Goal: Task Accomplishment & Management: Manage account settings

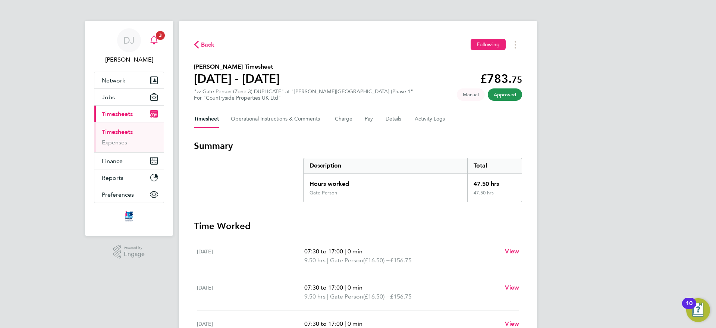
click at [157, 34] on span "3" at bounding box center [160, 35] width 9 height 9
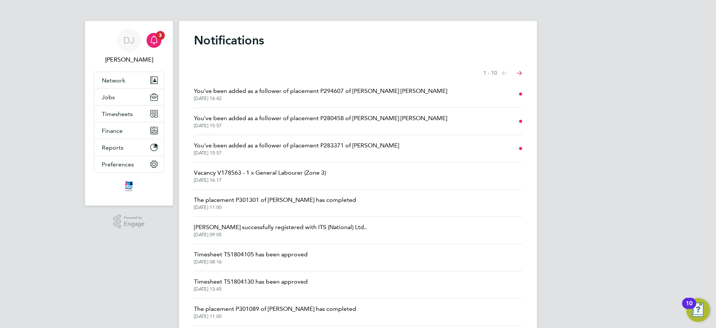
click at [347, 156] on li "You've been added as a follower of placement P283371 of Constantin Bujor 22 Aug…" at bounding box center [358, 148] width 328 height 27
click at [352, 147] on span "You've been added as a follower of placement P283371 of Constantin Bujor" at bounding box center [296, 145] width 205 height 9
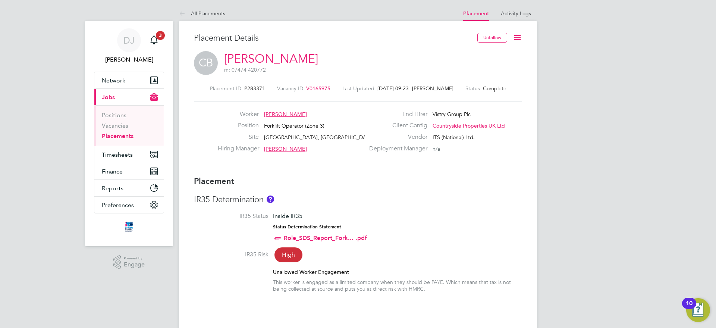
scroll to position [460, 0]
click at [517, 35] on icon at bounding box center [517, 37] width 9 height 9
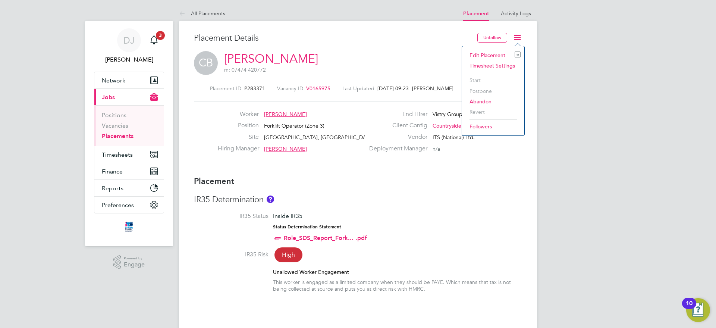
click at [433, 69] on div "CB Constantin Bujor m: 07474 420772" at bounding box center [358, 63] width 328 height 25
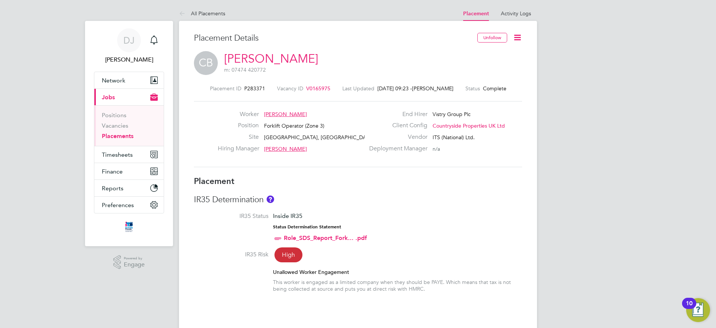
click at [516, 40] on icon at bounding box center [517, 37] width 9 height 9
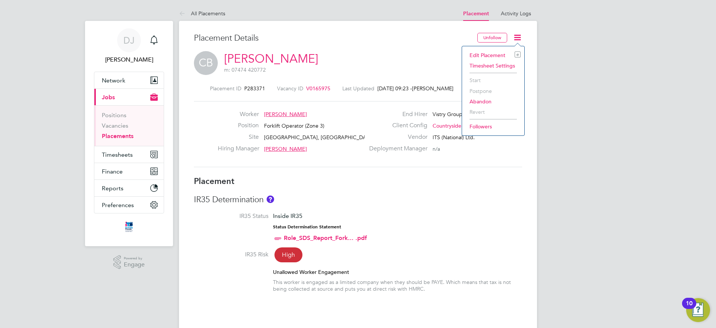
click at [490, 55] on li "Edit Placement e" at bounding box center [493, 55] width 55 height 10
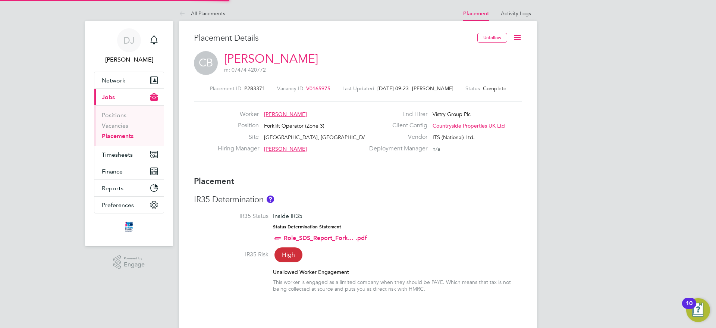
type input "[PERSON_NAME]"
type input "[DATE]"
type input "07:30"
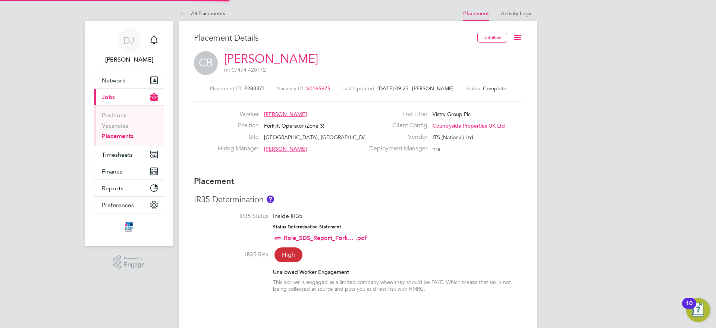
type input "16:30"
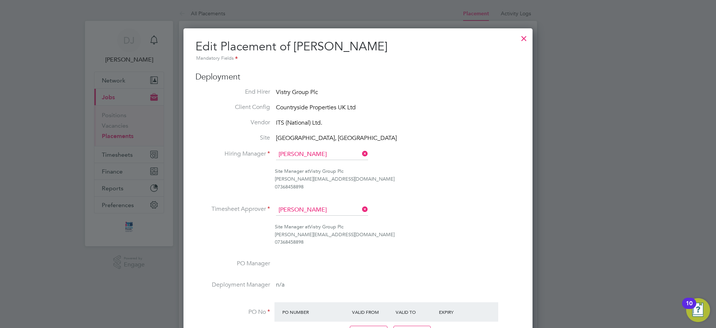
click at [528, 40] on div at bounding box center [523, 36] width 13 height 13
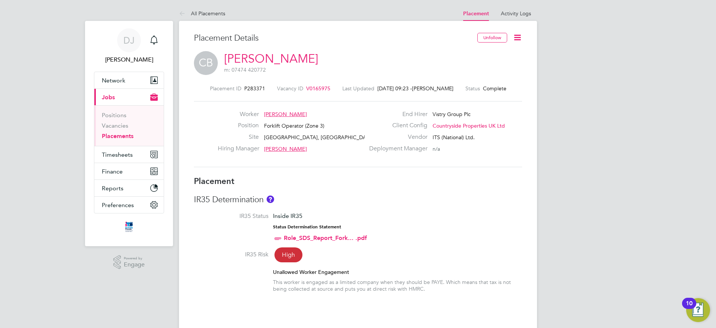
click at [287, 56] on link "[PERSON_NAME]" at bounding box center [271, 58] width 94 height 15
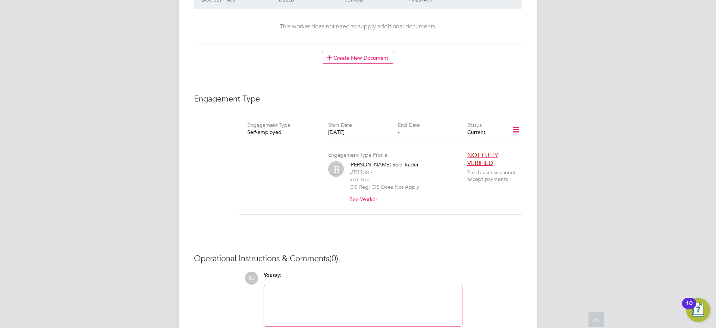
scroll to position [442, 0]
click at [517, 122] on icon at bounding box center [516, 130] width 13 height 17
click at [466, 143] on li "Edit Engagement Type" at bounding box center [476, 144] width 85 height 10
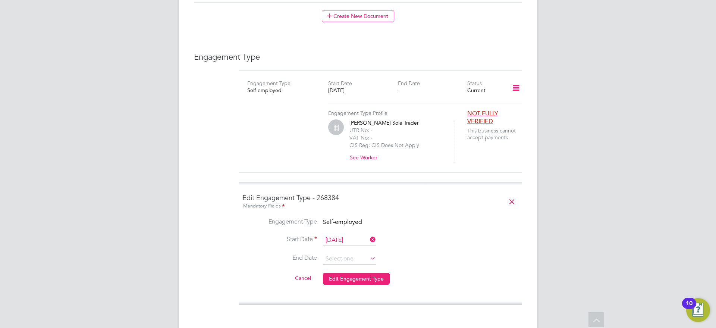
scroll to position [486, 0]
click at [349, 217] on span "Self-employed" at bounding box center [342, 220] width 39 height 7
click at [362, 216] on li "Engagement Type Self-employed" at bounding box center [380, 224] width 276 height 17
click at [509, 192] on icon at bounding box center [511, 200] width 13 height 17
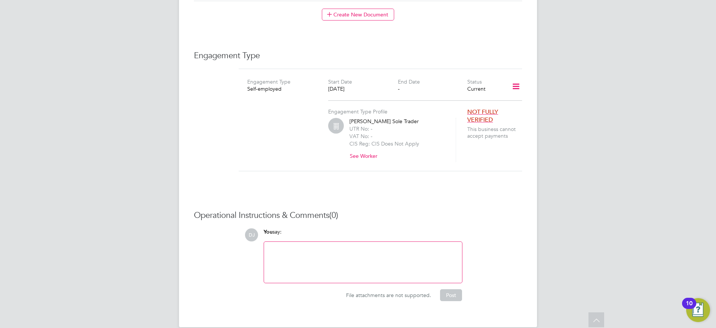
click at [518, 78] on icon at bounding box center [516, 86] width 13 height 17
click at [456, 101] on li "Edit Engagement Type" at bounding box center [476, 100] width 85 height 10
click at [456, 101] on div "Engagement Type Profile Constantin Bujor Sole Trader UTR No: - VAT No: - CIS Re…" at bounding box center [397, 131] width 139 height 62
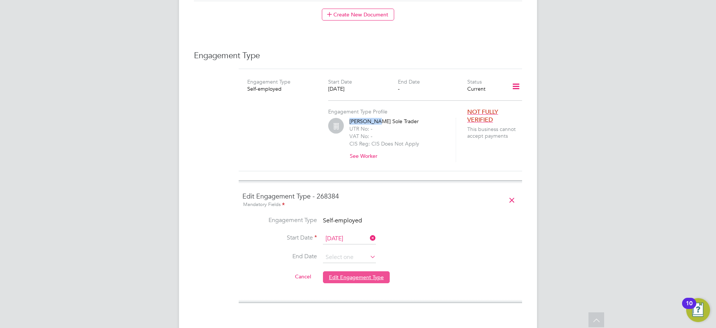
click at [361, 271] on button "Edit Engagement Type" at bounding box center [356, 277] width 67 height 12
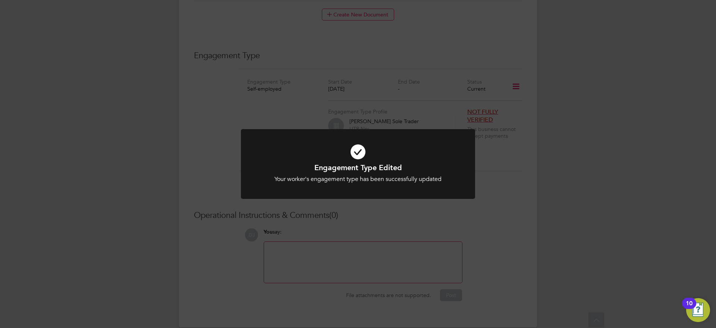
click at [464, 198] on div at bounding box center [358, 164] width 234 height 70
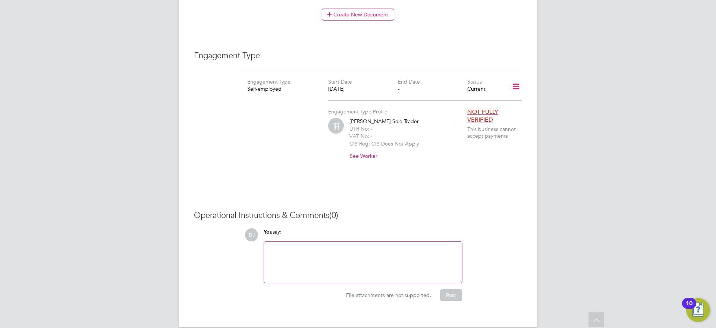
click at [517, 79] on icon at bounding box center [516, 86] width 13 height 17
click at [461, 101] on li "Edit Engagement Type" at bounding box center [476, 100] width 85 height 10
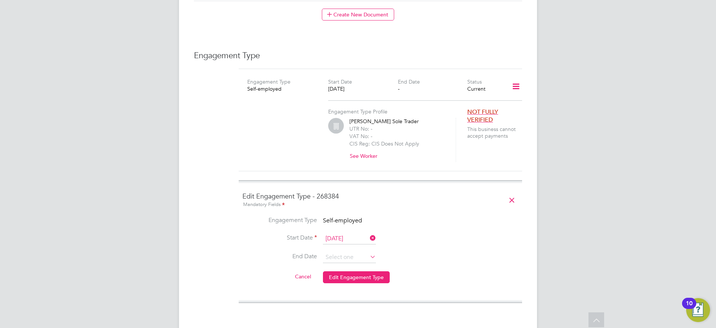
click at [332, 217] on span "Self-employed" at bounding box center [342, 220] width 39 height 7
click at [369, 233] on icon at bounding box center [369, 238] width 0 height 10
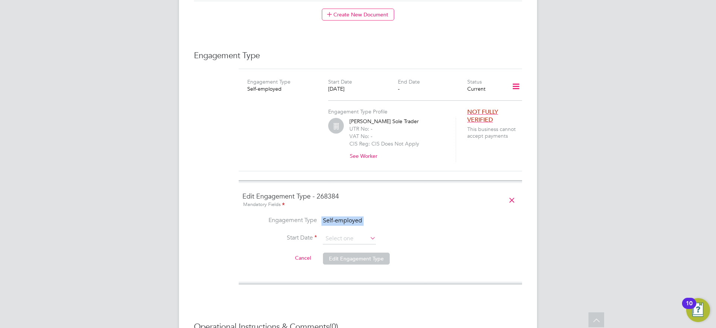
click at [369, 233] on icon at bounding box center [369, 238] width 0 height 10
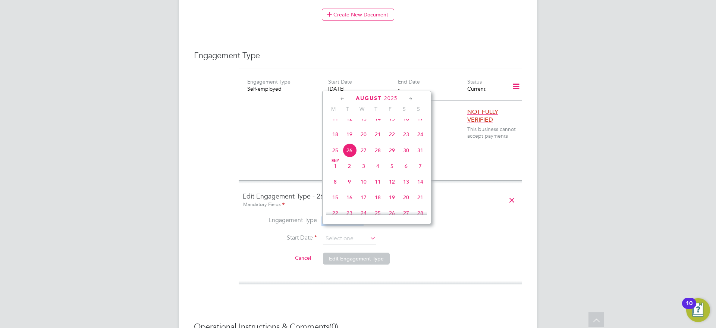
click at [511, 192] on icon at bounding box center [511, 200] width 13 height 17
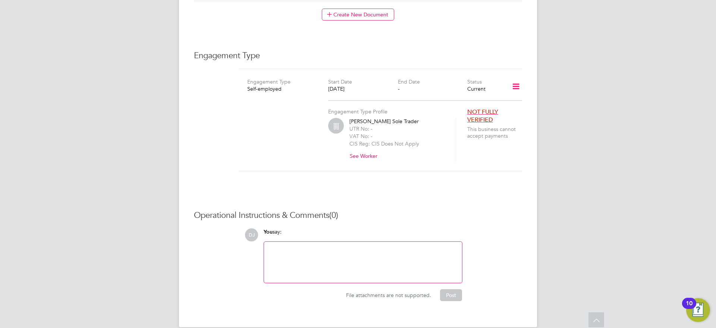
click at [515, 78] on icon at bounding box center [516, 86] width 13 height 17
click at [463, 110] on li "Add Engagement Type" at bounding box center [476, 111] width 85 height 10
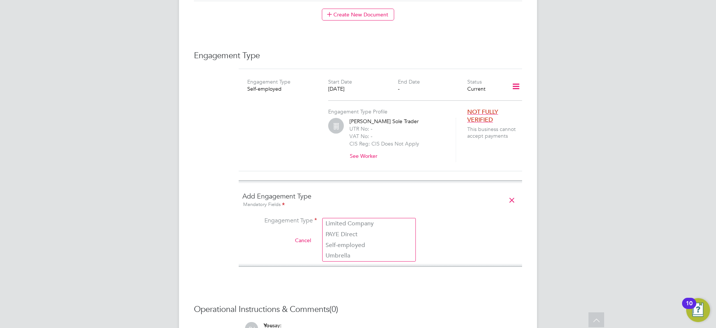
click at [380, 216] on input at bounding box center [369, 221] width 92 height 10
click at [360, 253] on li "Umbrella" at bounding box center [369, 255] width 93 height 11
type input "Umbrella"
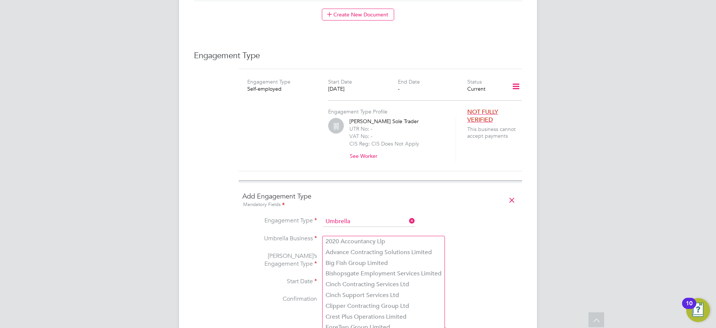
click at [361, 234] on input at bounding box center [369, 239] width 92 height 10
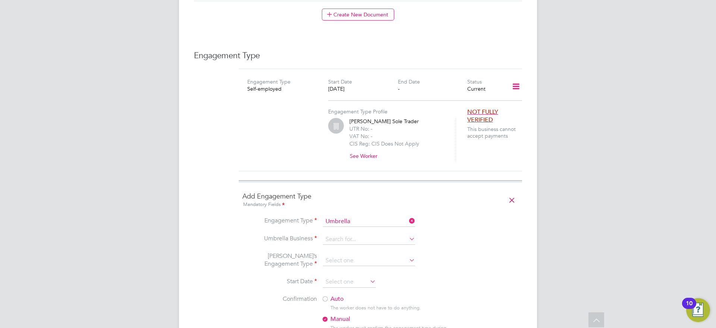
click at [362, 303] on li "Clipper Contracting Group Ltd" at bounding box center [384, 306] width 122 height 11
type input "Clipper Contracting Group Ltd"
click at [366, 256] on input at bounding box center [369, 261] width 92 height 10
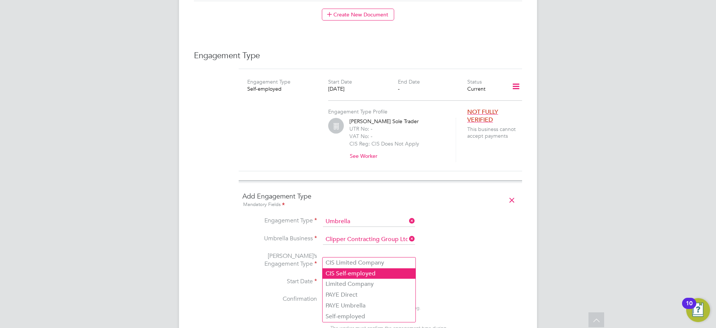
click at [361, 274] on li "CIS Self-employed" at bounding box center [369, 273] width 93 height 11
type input "CIS Self-employed"
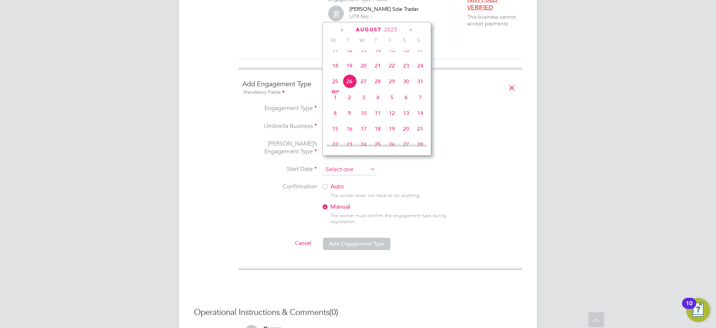
click at [357, 164] on input at bounding box center [349, 169] width 53 height 11
click at [345, 28] on icon at bounding box center [342, 30] width 7 height 8
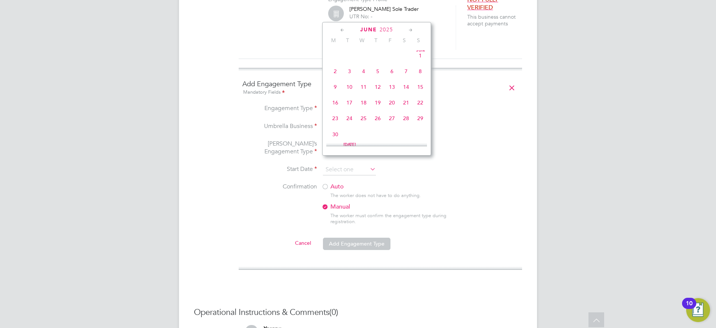
click at [345, 28] on icon at bounding box center [342, 30] width 7 height 8
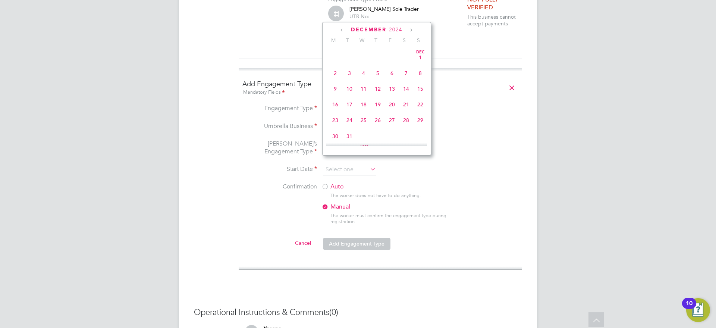
click at [413, 31] on icon at bounding box center [410, 30] width 7 height 8
click at [411, 31] on icon at bounding box center [410, 30] width 7 height 8
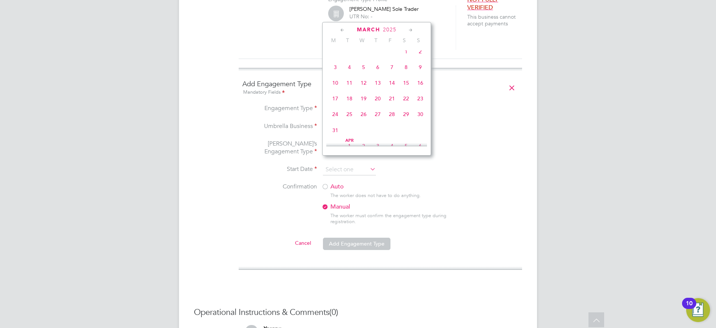
click at [411, 31] on icon at bounding box center [410, 30] width 7 height 8
click at [335, 86] on span "14" at bounding box center [335, 80] width 14 height 14
type input "[DATE]"
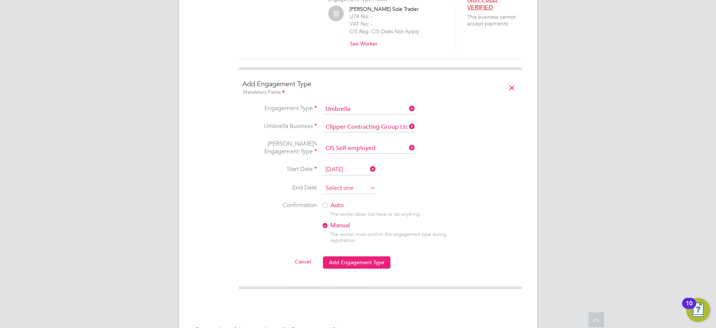
scroll to position [291, 0]
click at [355, 183] on input at bounding box center [349, 188] width 53 height 11
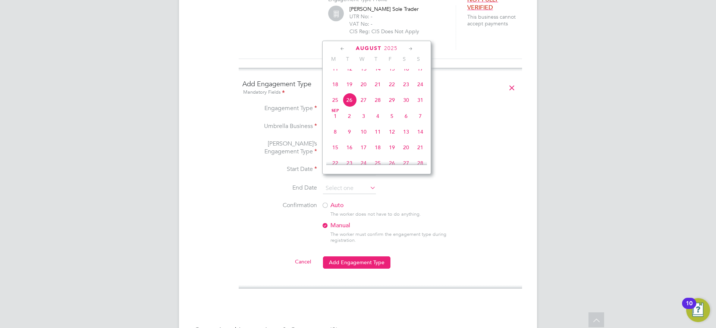
click at [342, 51] on icon at bounding box center [342, 49] width 7 height 8
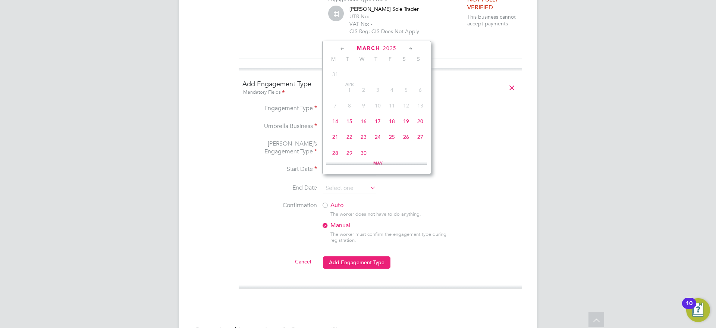
scroll to position [0, 0]
click at [342, 51] on icon at bounding box center [342, 49] width 7 height 8
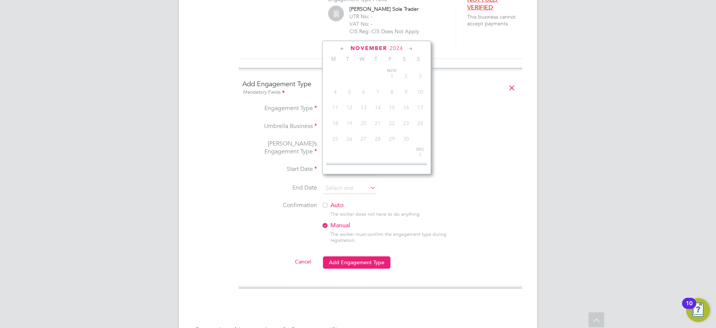
click at [342, 51] on icon at bounding box center [342, 49] width 7 height 8
click at [411, 48] on icon at bounding box center [410, 49] width 7 height 8
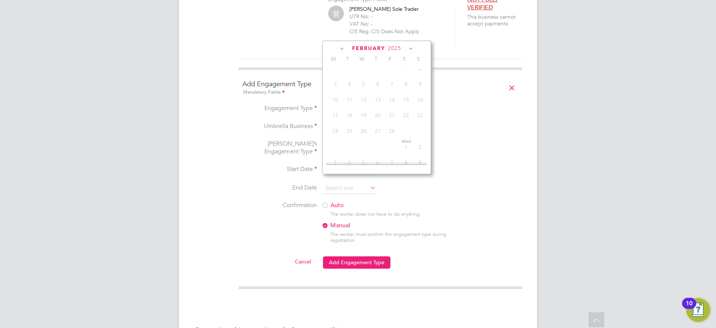
click at [411, 48] on icon at bounding box center [410, 49] width 7 height 8
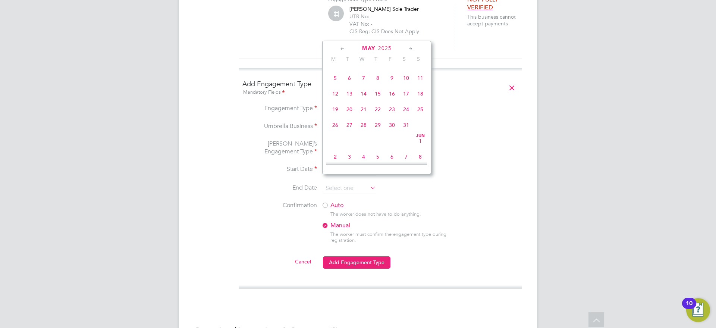
scroll to position [677, 0]
click at [342, 49] on icon at bounding box center [342, 49] width 7 height 8
click at [411, 46] on icon at bounding box center [410, 49] width 7 height 8
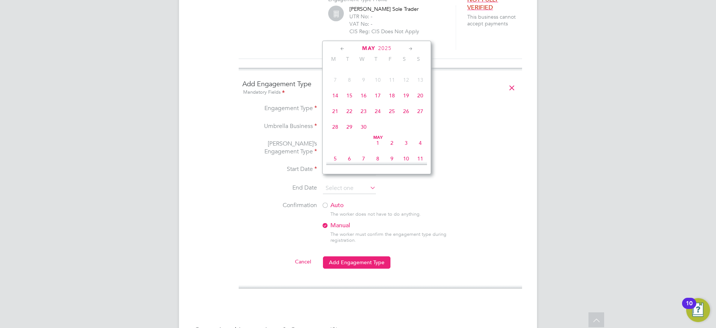
scroll to position [596, 0]
click at [339, 132] on span "26" at bounding box center [335, 125] width 14 height 14
type input "26 May 2025"
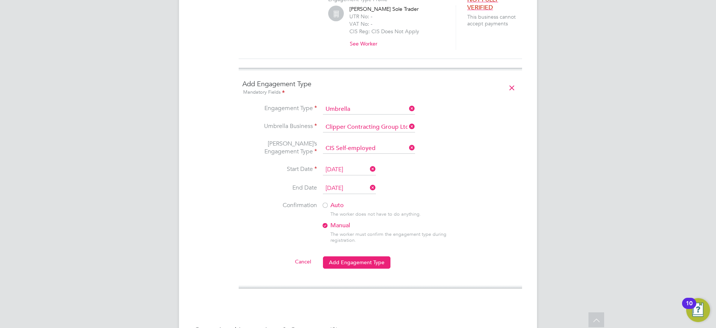
click at [334, 201] on label "Auto" at bounding box center [389, 205] width 134 height 8
click at [338, 256] on button "Add Engagement Type" at bounding box center [357, 262] width 68 height 12
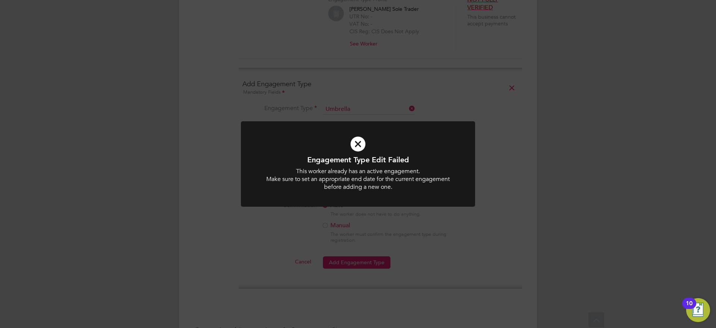
click at [478, 207] on div "Engagement Type Edit Failed This worker already has an active engagement. Make …" at bounding box center [358, 164] width 716 height 328
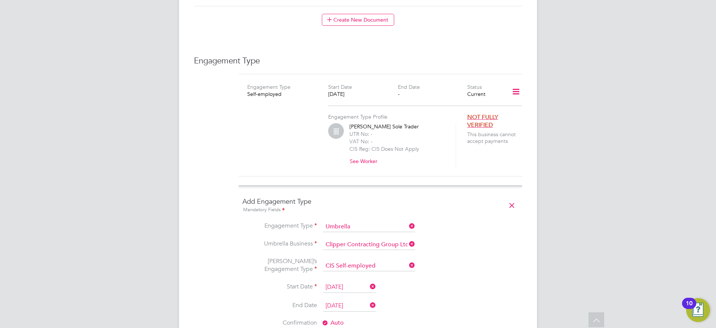
scroll to position [479, 0]
click at [518, 87] on icon at bounding box center [516, 93] width 13 height 17
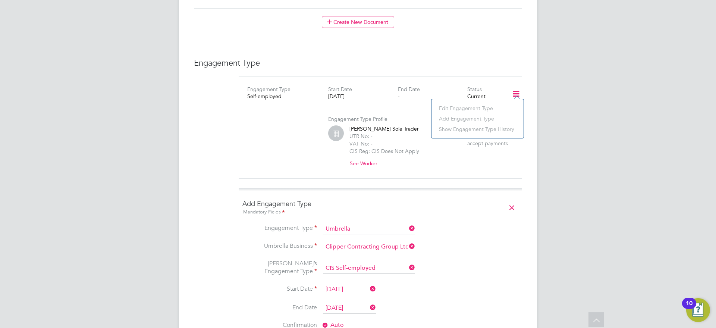
click at [507, 199] on icon at bounding box center [511, 207] width 13 height 17
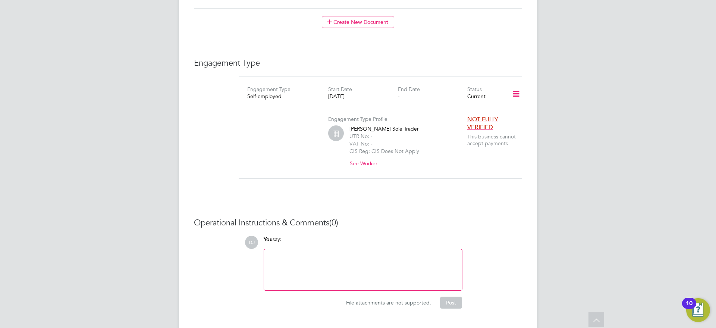
click at [516, 85] on icon at bounding box center [516, 93] width 13 height 17
click at [460, 107] on li "Edit Engagement Type" at bounding box center [476, 108] width 85 height 10
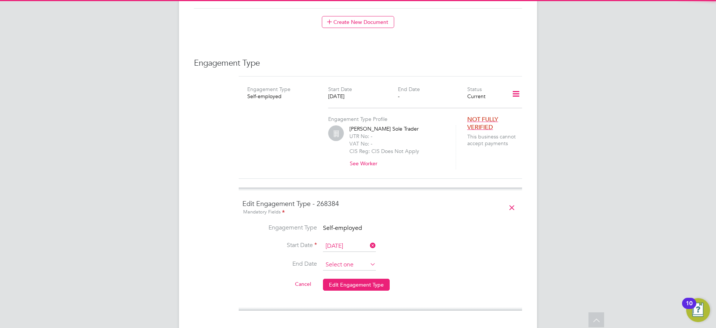
scroll to position [291, 0]
click at [338, 259] on input at bounding box center [349, 264] width 53 height 11
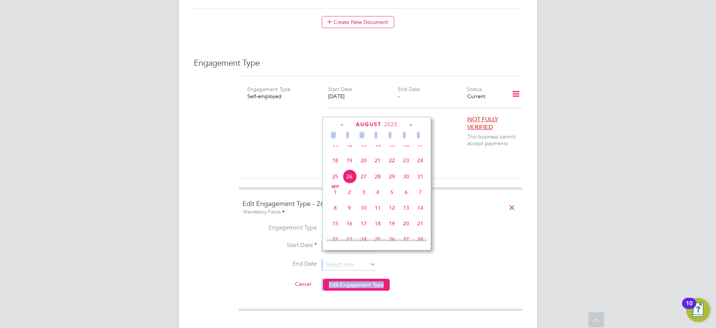
drag, startPoint x: 304, startPoint y: 246, endPoint x: 351, endPoint y: 190, distance: 73.4
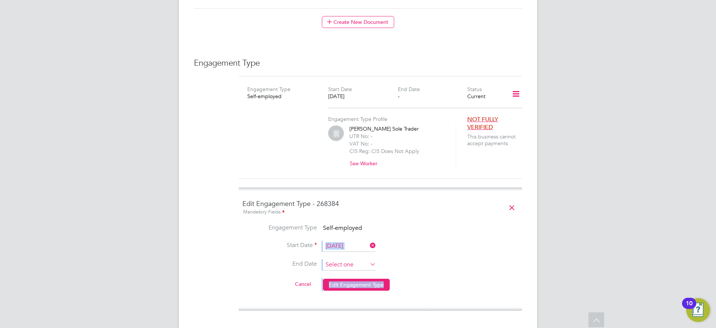
click at [339, 259] on input at bounding box center [349, 264] width 53 height 11
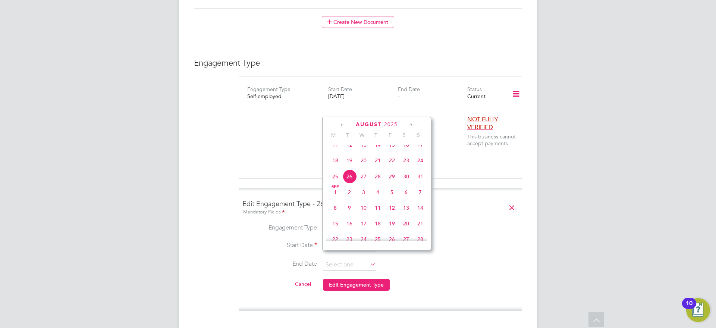
click at [343, 124] on icon at bounding box center [342, 125] width 7 height 8
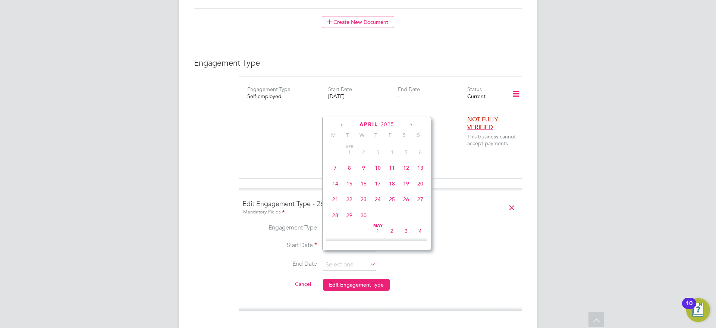
click at [343, 124] on icon at bounding box center [342, 125] width 7 height 8
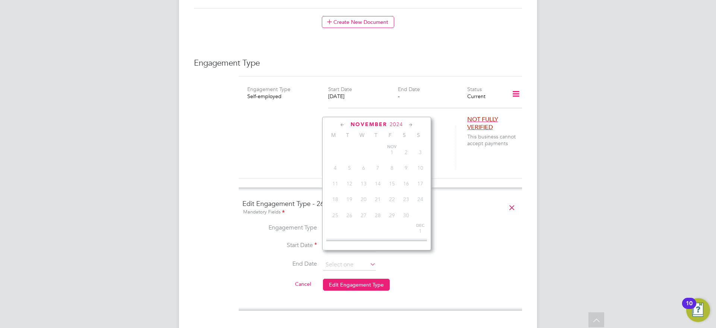
click at [450, 259] on li "End Date" at bounding box center [380, 268] width 276 height 19
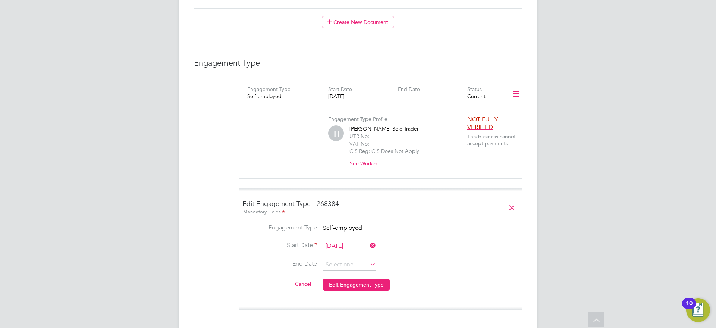
click at [369, 259] on icon at bounding box center [369, 264] width 0 height 10
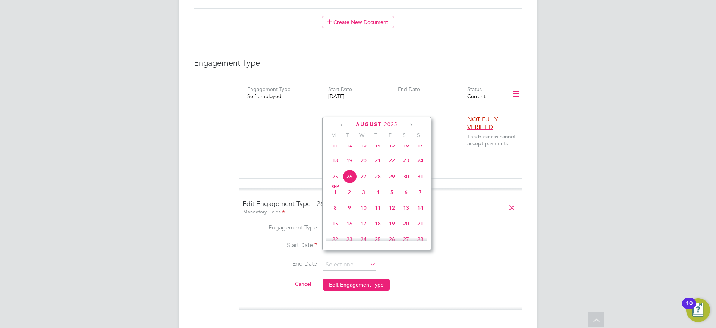
click at [409, 122] on icon at bounding box center [410, 125] width 7 height 8
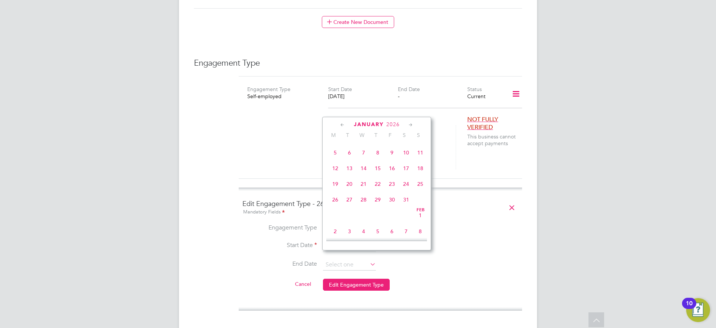
click at [409, 122] on icon at bounding box center [410, 125] width 7 height 8
click at [343, 123] on icon at bounding box center [342, 125] width 7 height 8
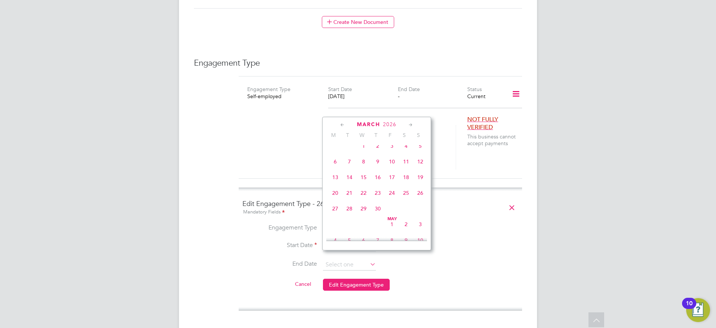
click at [343, 123] on icon at bounding box center [342, 125] width 7 height 8
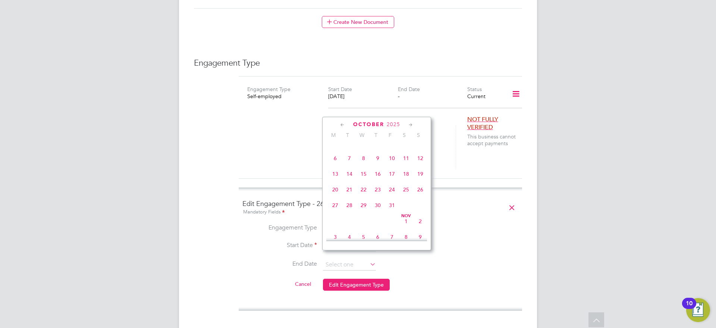
click at [343, 123] on icon at bounding box center [342, 125] width 7 height 8
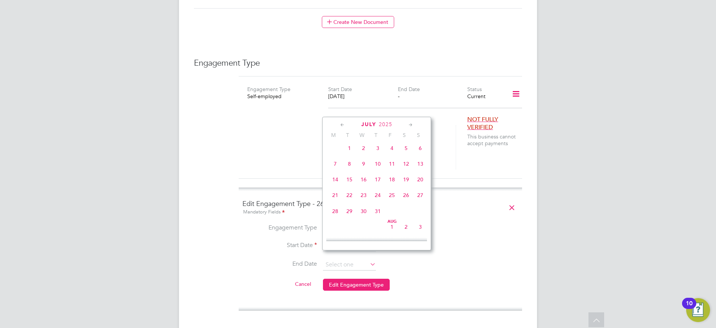
click at [343, 123] on icon at bounding box center [342, 125] width 7 height 8
click at [411, 124] on icon at bounding box center [410, 125] width 7 height 8
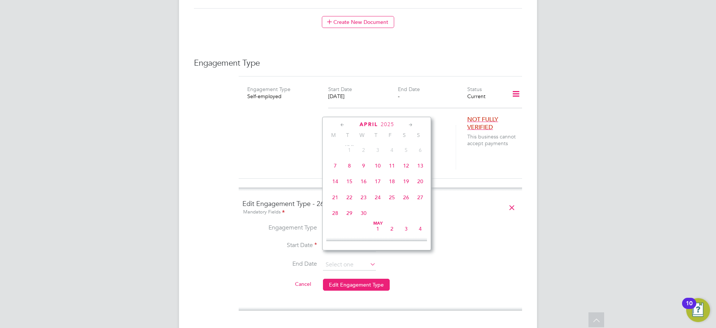
click at [336, 166] on span "7" at bounding box center [335, 166] width 14 height 14
type input "[DATE]"
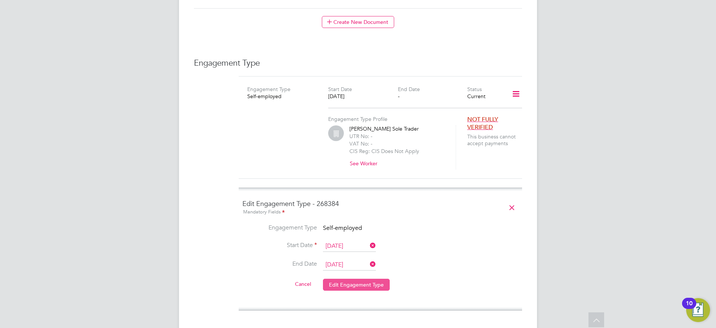
click at [344, 279] on button "Edit Engagement Type" at bounding box center [356, 285] width 67 height 12
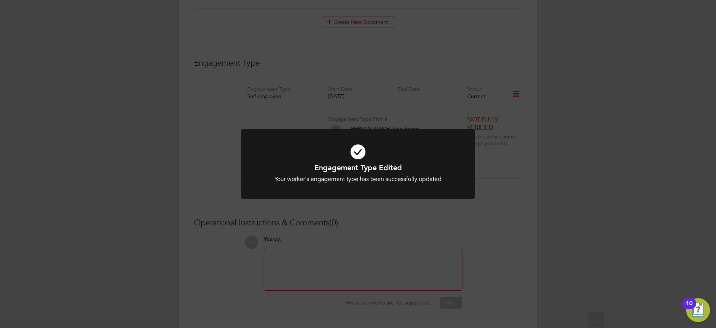
click at [430, 250] on div "Engagement Type Edited Your worker's engagement type has been successfully upda…" at bounding box center [358, 164] width 716 height 328
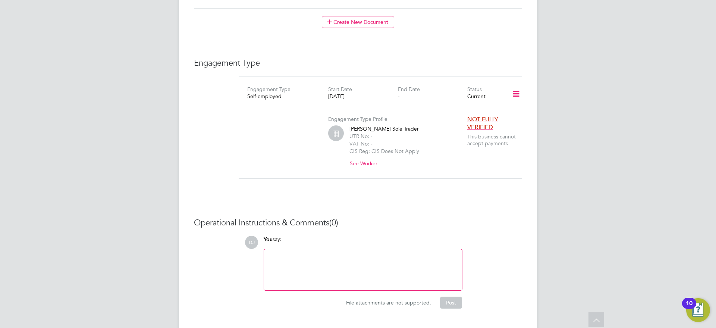
click at [518, 85] on icon at bounding box center [516, 93] width 13 height 17
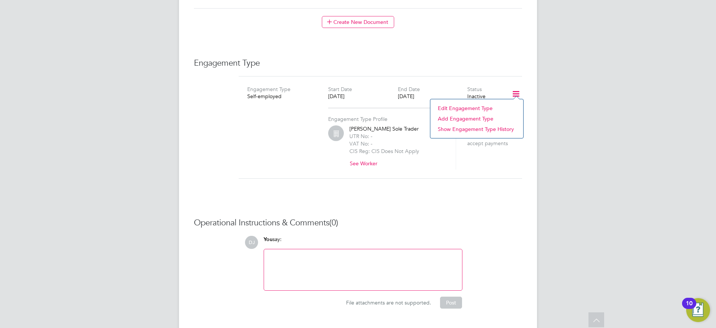
click at [473, 118] on li "Add Engagement Type" at bounding box center [476, 118] width 85 height 10
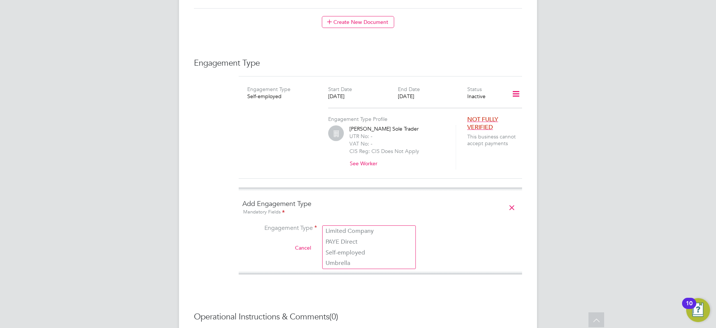
click at [390, 224] on input at bounding box center [369, 229] width 92 height 10
click at [356, 264] on li "Umbrella" at bounding box center [369, 263] width 93 height 11
type input "Umbrella"
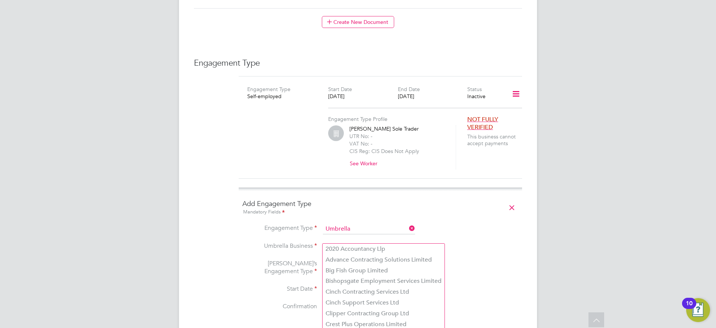
click at [360, 242] on input at bounding box center [369, 247] width 92 height 10
click at [356, 313] on li "Clipper Contracting Group Ltd" at bounding box center [384, 313] width 122 height 11
type input "Clipper Contracting Group Ltd"
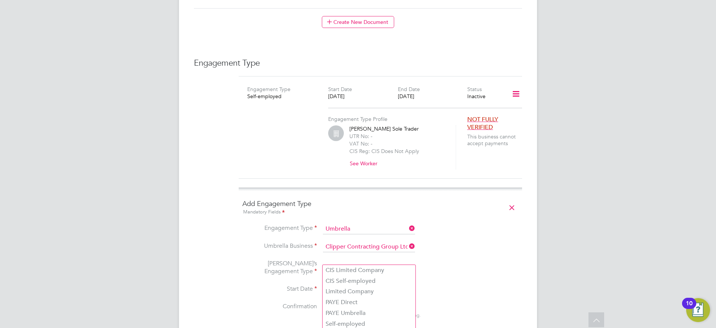
click at [351, 263] on input at bounding box center [369, 268] width 92 height 10
click at [347, 285] on li "CIS Self-employed" at bounding box center [369, 281] width 93 height 11
type input "CIS Self-employed"
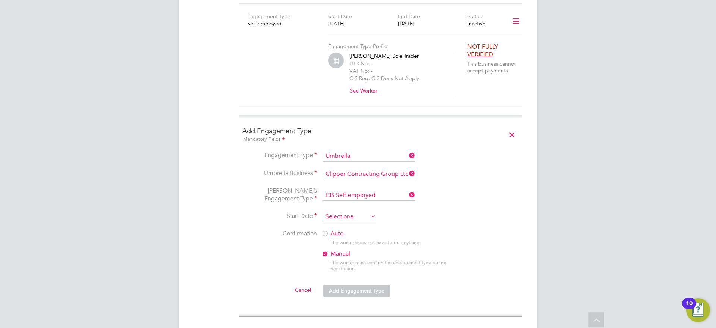
scroll to position [291, 0]
click at [354, 213] on input at bounding box center [349, 216] width 53 height 11
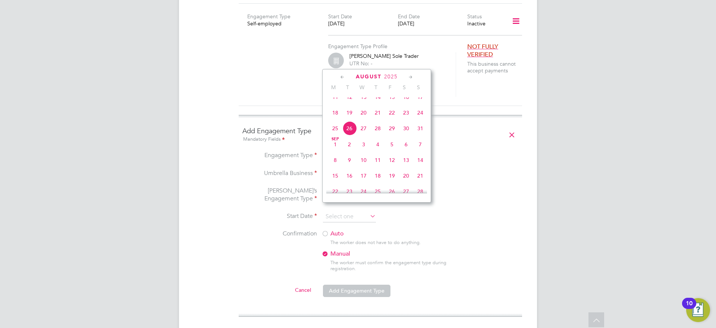
click at [373, 79] on span "August" at bounding box center [369, 76] width 26 height 6
click at [371, 78] on span "August" at bounding box center [369, 76] width 26 height 6
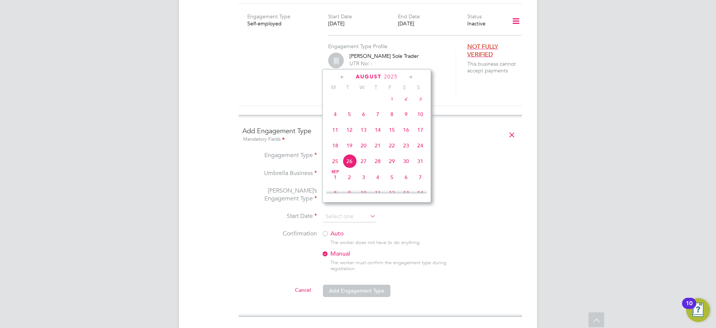
click at [371, 78] on span "August" at bounding box center [369, 76] width 26 height 6
click at [341, 79] on icon at bounding box center [342, 77] width 7 height 8
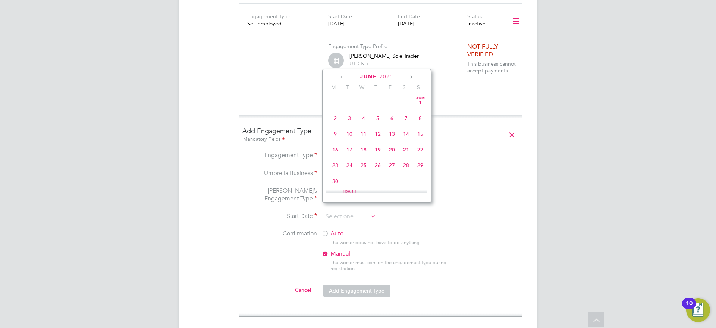
scroll to position [0, 0]
click at [336, 121] on span "7" at bounding box center [335, 120] width 14 height 14
type input "[DATE]"
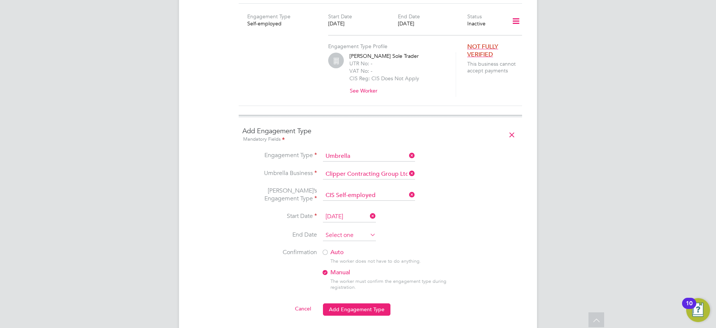
click at [358, 230] on input at bounding box center [349, 235] width 53 height 11
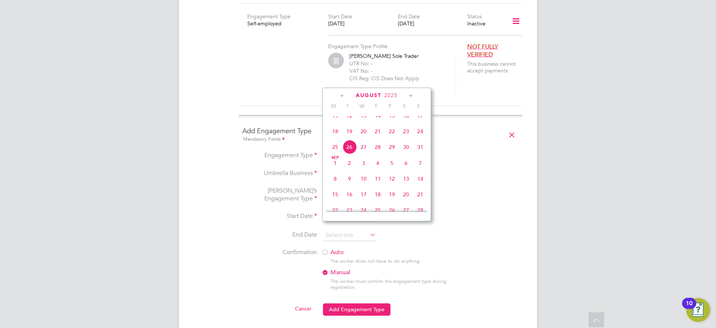
click at [345, 95] on icon at bounding box center [342, 96] width 7 height 8
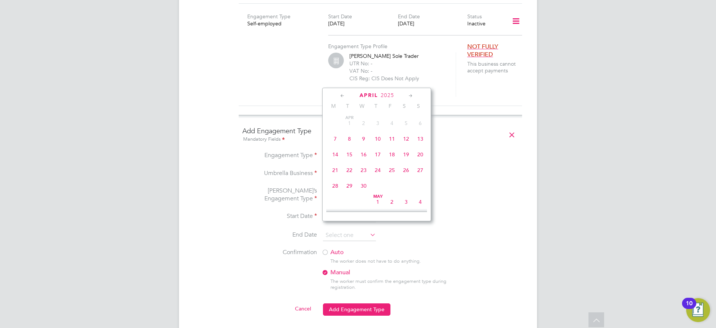
click at [412, 97] on icon at bounding box center [410, 96] width 7 height 8
click at [333, 188] on span "26" at bounding box center [335, 184] width 14 height 14
type input "26 May 2025"
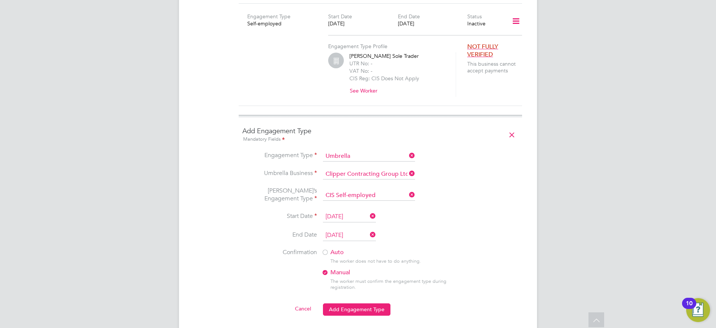
click at [333, 248] on label "Auto" at bounding box center [389, 252] width 134 height 8
click at [338, 303] on button "Add Engagement Type" at bounding box center [357, 309] width 68 height 12
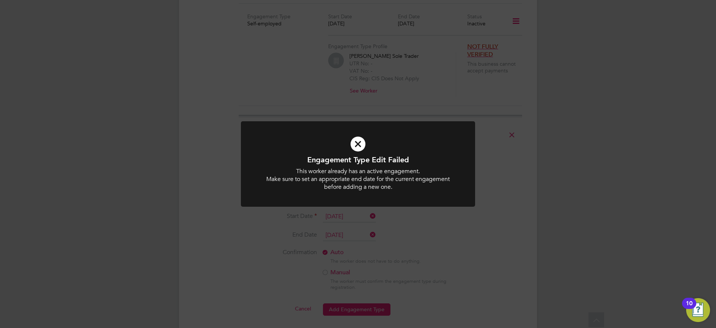
click at [444, 204] on div at bounding box center [358, 163] width 234 height 85
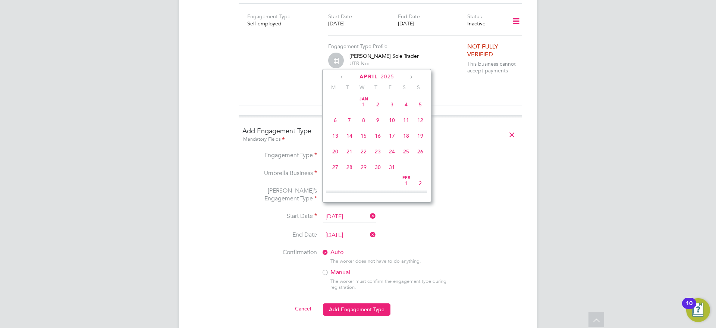
scroll to position [242, 0]
click at [354, 211] on input "[DATE]" at bounding box center [349, 216] width 53 height 11
click at [348, 137] on span "8" at bounding box center [349, 130] width 14 height 14
type input "08 Apr 2025"
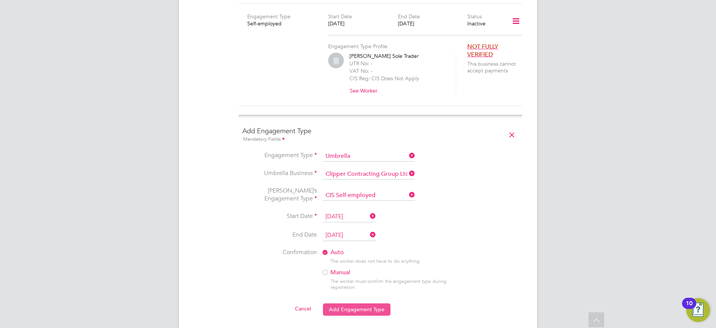
click at [345, 303] on button "Add Engagement Type" at bounding box center [357, 309] width 68 height 12
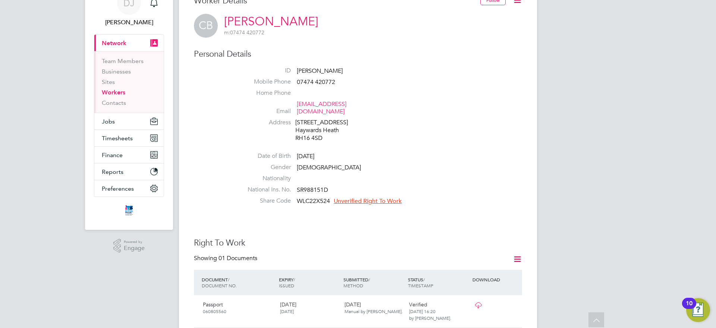
scroll to position [0, 0]
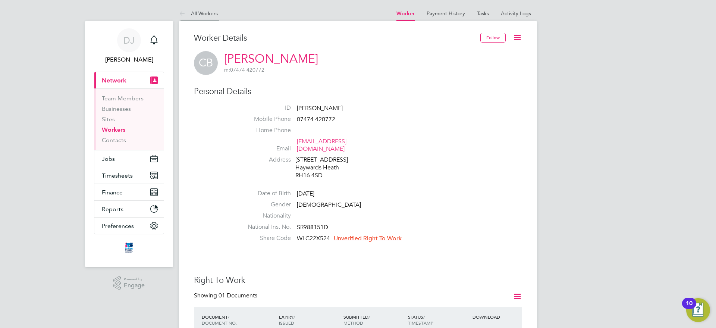
click at [182, 11] on icon at bounding box center [183, 13] width 9 height 9
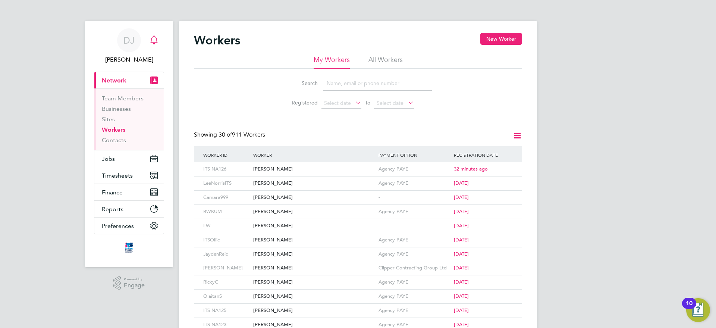
click at [151, 37] on icon "Main navigation" at bounding box center [154, 39] width 9 height 9
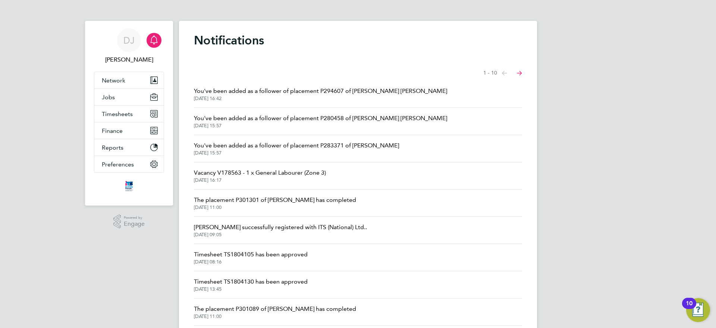
click at [331, 118] on span "You've been added as a follower of placement P280458 of Christopher David Rose" at bounding box center [320, 118] width 253 height 9
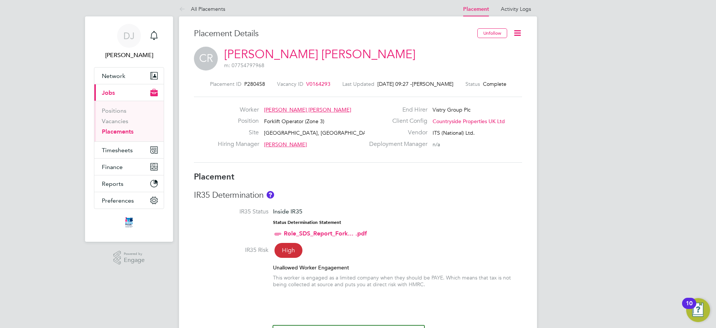
click at [521, 28] on icon at bounding box center [517, 32] width 9 height 9
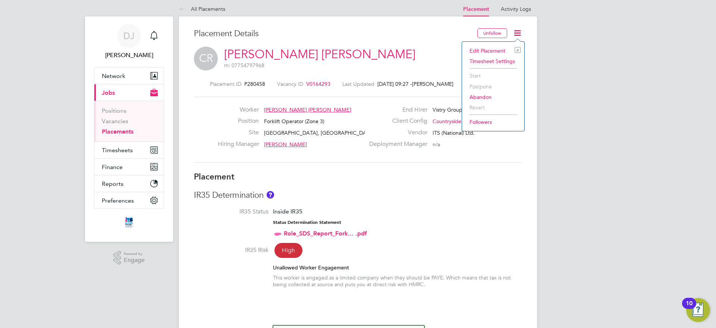
click at [485, 50] on li "Edit Placement e" at bounding box center [493, 51] width 55 height 10
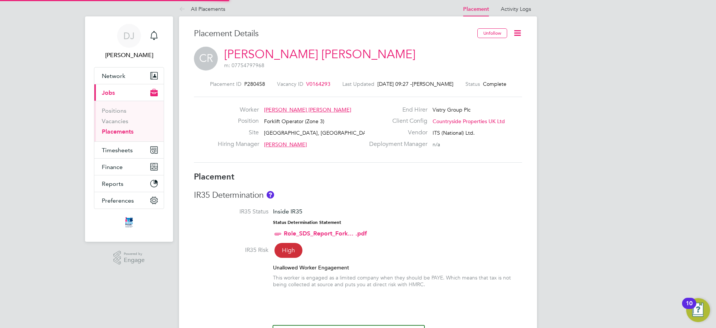
type input "[PERSON_NAME]"
type input "17 Mar 2025"
type input "[DATE]"
type input "07:30"
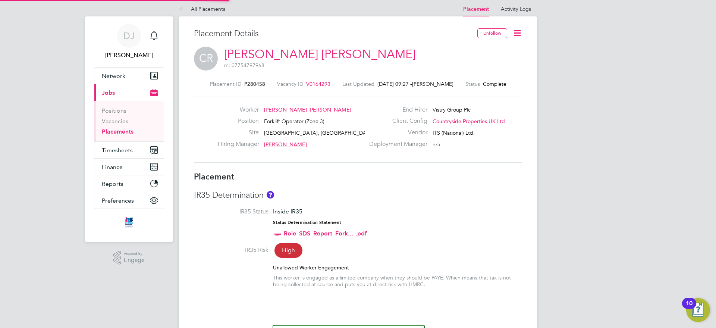
type input "16:30"
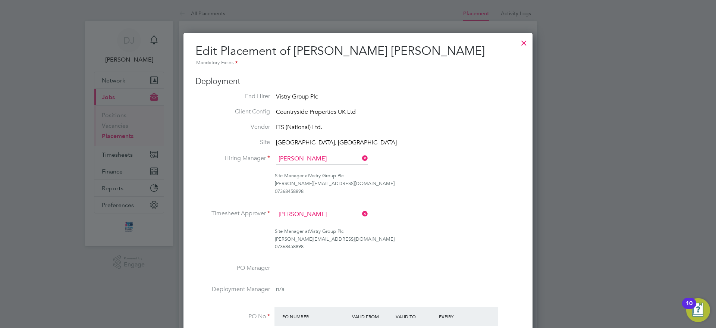
click at [525, 40] on div at bounding box center [523, 40] width 13 height 13
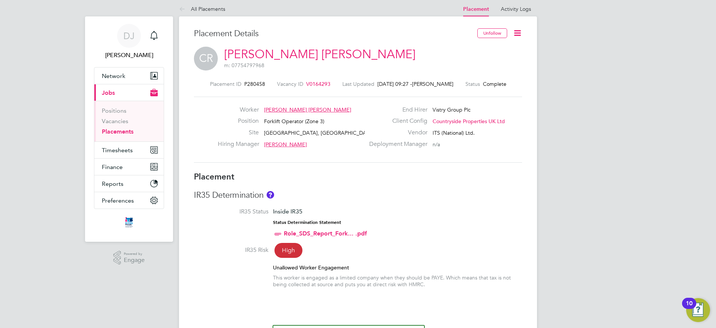
click at [299, 108] on span "Christopher David Rose" at bounding box center [307, 109] width 87 height 7
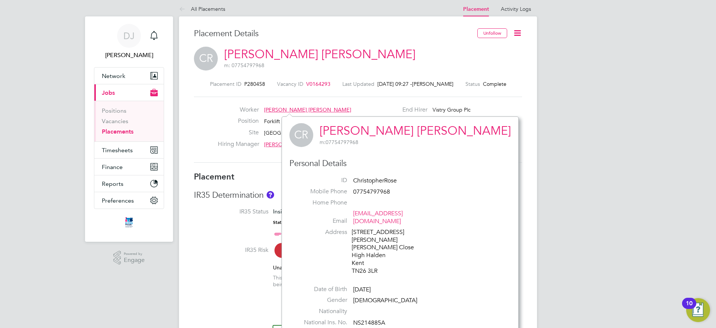
click at [337, 129] on link "Christopher David Rose" at bounding box center [415, 130] width 191 height 15
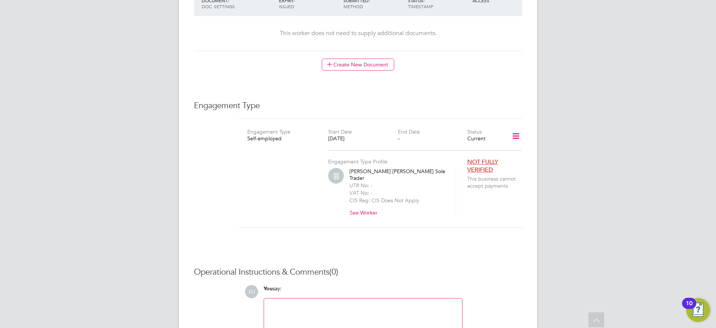
scroll to position [450, 0]
click at [517, 126] on icon at bounding box center [516, 134] width 13 height 17
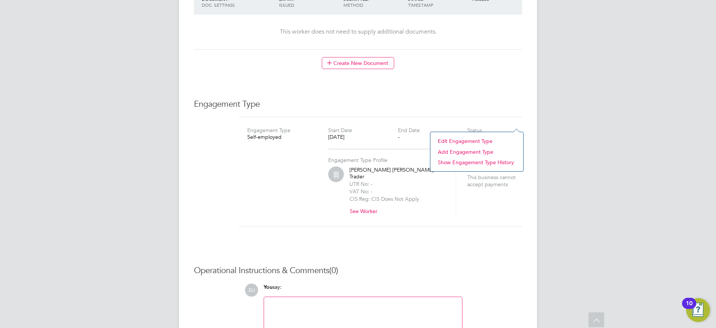
click at [476, 144] on li "Edit Engagement Type" at bounding box center [476, 141] width 85 height 10
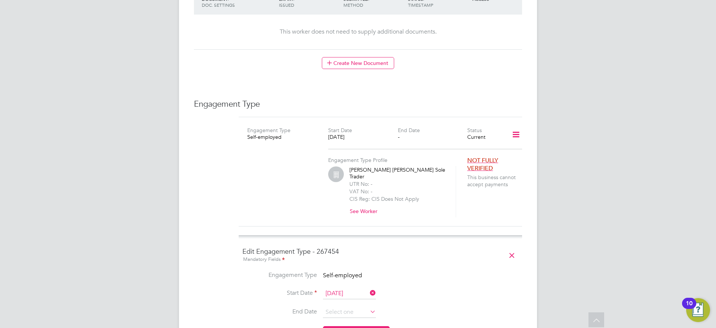
click at [343, 307] on li "End Date" at bounding box center [380, 316] width 276 height 19
click at [369, 288] on icon at bounding box center [369, 293] width 0 height 10
click at [360, 307] on button "Edit Engagement Type" at bounding box center [356, 313] width 67 height 12
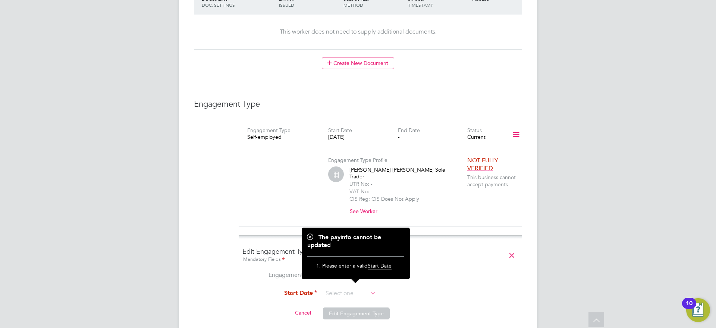
click at [450, 271] on li "Engagement Type Self-employed" at bounding box center [380, 279] width 276 height 17
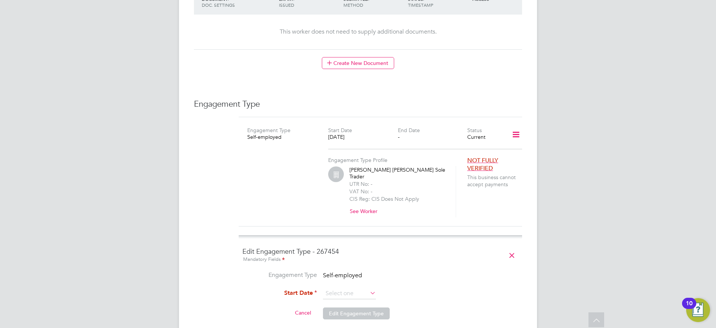
click at [512, 247] on icon at bounding box center [511, 255] width 13 height 17
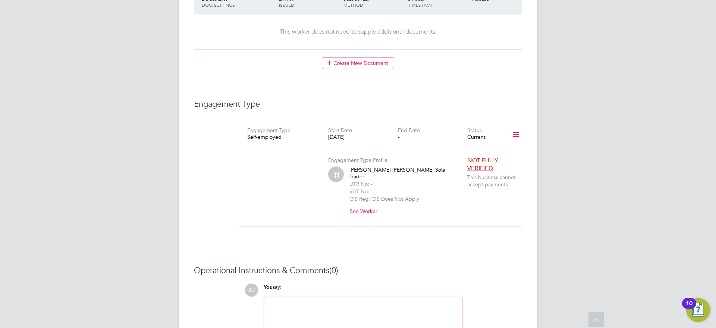
click at [516, 126] on icon at bounding box center [516, 134] width 13 height 17
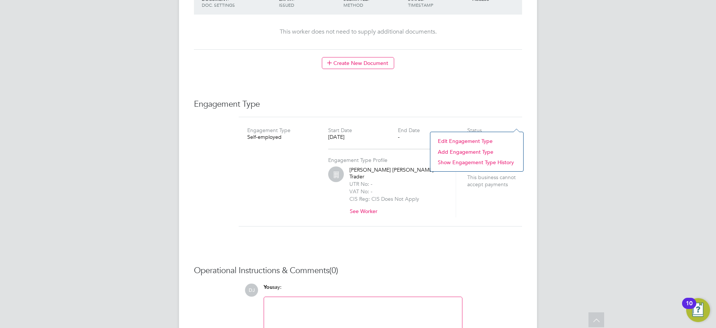
click at [476, 142] on li "Edit Engagement Type" at bounding box center [476, 141] width 85 height 10
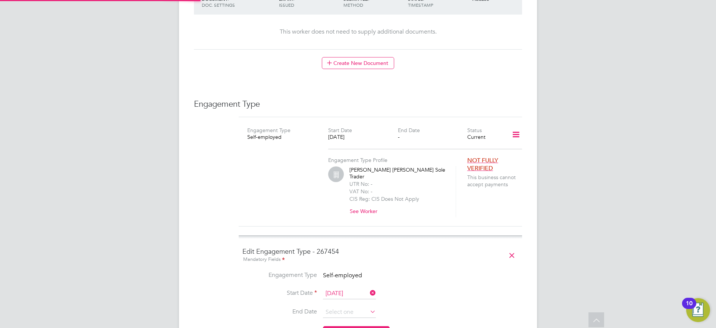
click at [348, 288] on input "[DATE]" at bounding box center [349, 293] width 53 height 11
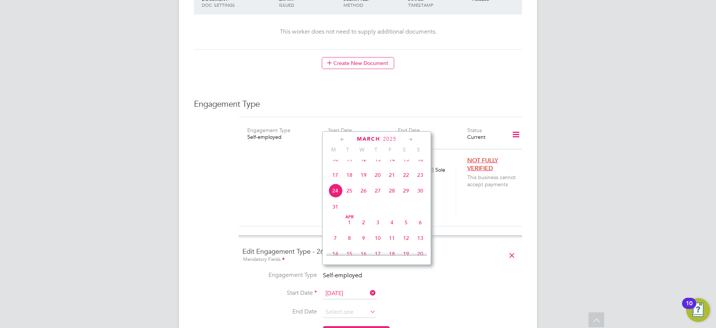
click at [395, 180] on span "21" at bounding box center [392, 175] width 14 height 14
type input "[DATE]"
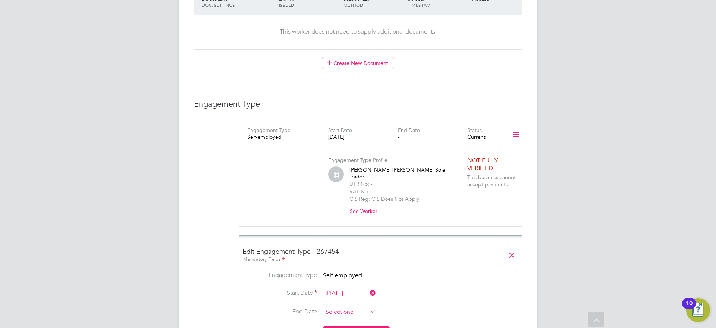
click at [344, 307] on input at bounding box center [349, 312] width 53 height 11
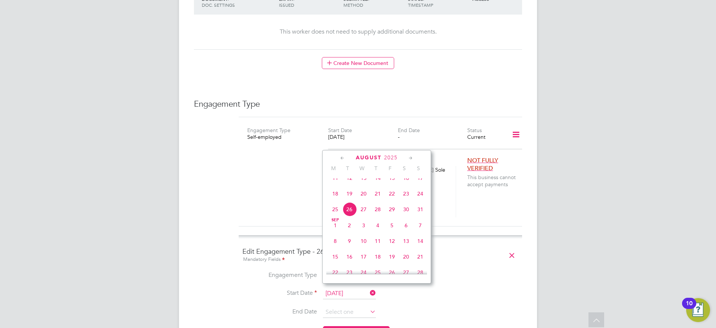
click at [342, 157] on icon at bounding box center [342, 158] width 7 height 8
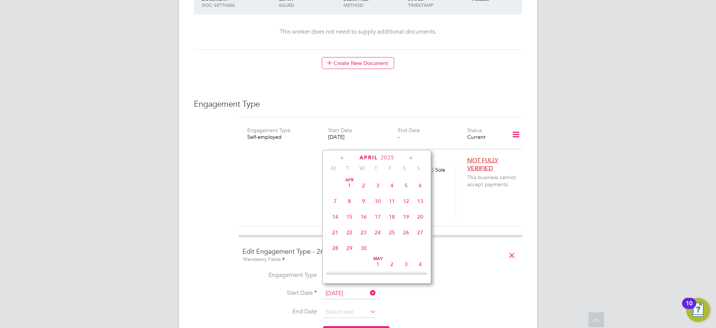
click at [410, 158] on icon at bounding box center [410, 158] width 7 height 8
click at [342, 159] on icon at bounding box center [342, 158] width 7 height 8
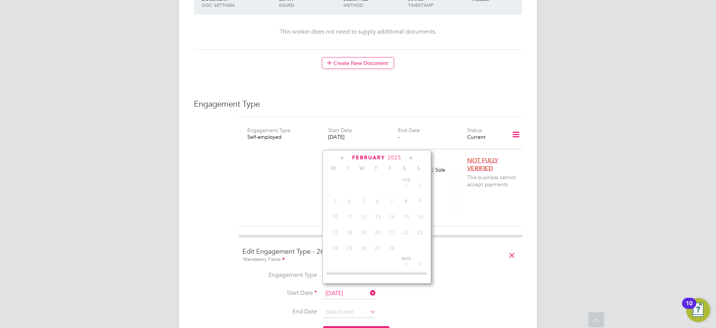
click at [410, 159] on icon at bounding box center [410, 158] width 7 height 8
click at [393, 234] on span "21" at bounding box center [392, 230] width 14 height 14
type input "21 Mar 2025"
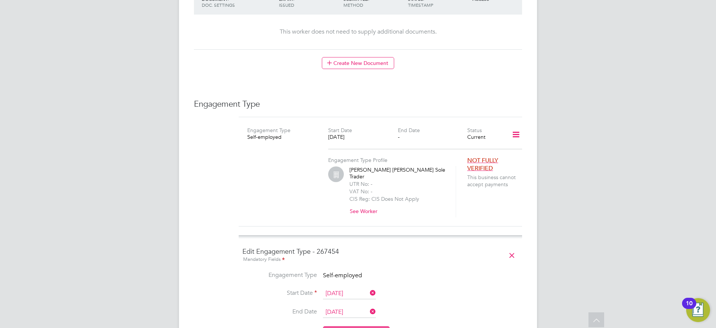
click at [357, 326] on button "Edit Engagement Type" at bounding box center [356, 332] width 67 height 12
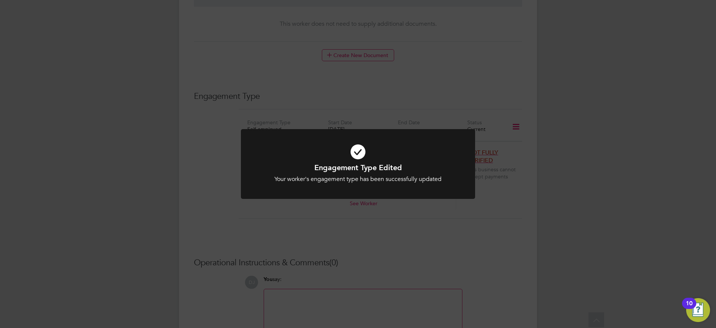
click at [427, 238] on div "Engagement Type Edited Your worker's engagement type has been successfully upda…" at bounding box center [358, 164] width 716 height 328
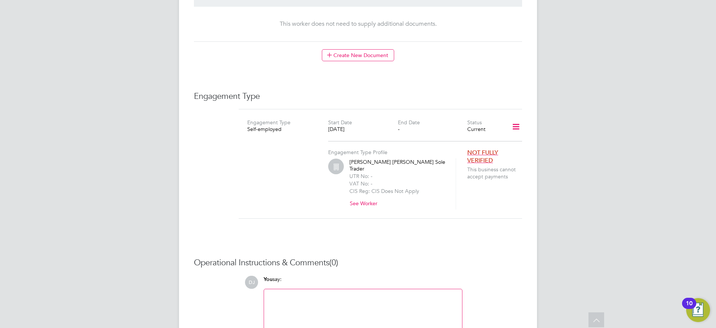
click at [515, 118] on icon at bounding box center [516, 126] width 13 height 17
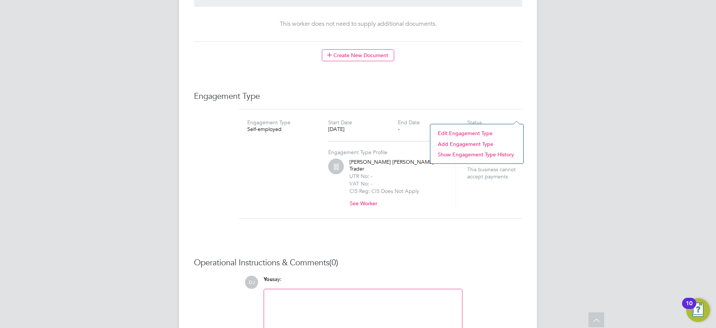
click at [465, 142] on li "Add Engagement Type" at bounding box center [476, 144] width 85 height 10
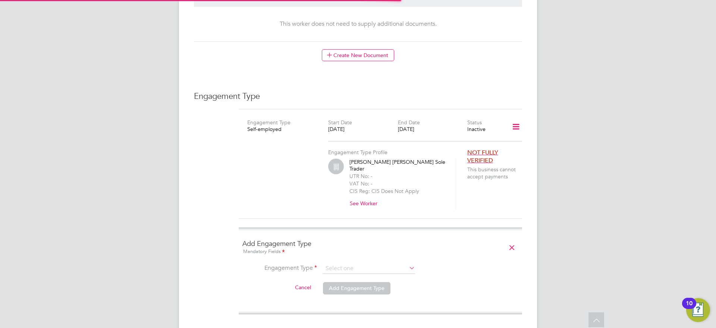
drag, startPoint x: 350, startPoint y: 256, endPoint x: 354, endPoint y: 242, distance: 14.3
click at [350, 263] on li "Engagement Type" at bounding box center [380, 272] width 276 height 18
click at [354, 263] on input at bounding box center [369, 268] width 92 height 10
click at [348, 285] on li "Umbrella" at bounding box center [369, 288] width 93 height 11
type input "Umbrella"
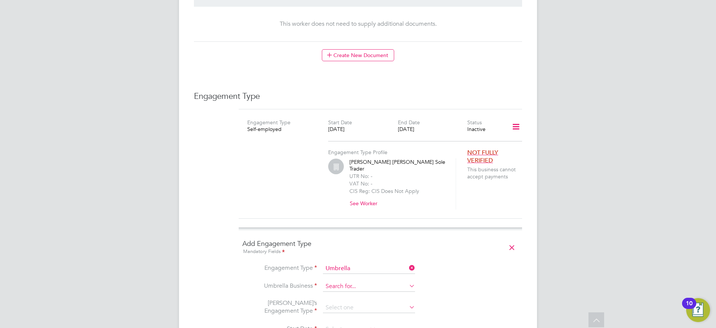
click at [353, 281] on input at bounding box center [369, 286] width 92 height 10
click at [355, 274] on li "Cli pper Contracting Group Ltd" at bounding box center [369, 274] width 93 height 11
type input "Clipper Contracting Group Ltd"
click at [348, 303] on input at bounding box center [369, 308] width 92 height 10
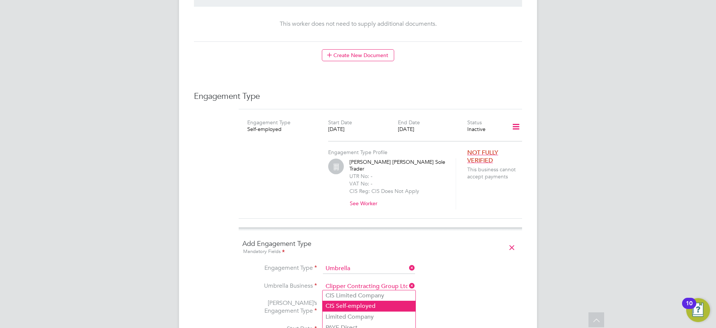
click at [341, 307] on li "CIS Self-employed" at bounding box center [369, 306] width 93 height 11
type input "CIS Self-employed"
click at [341, 324] on input at bounding box center [349, 329] width 53 height 11
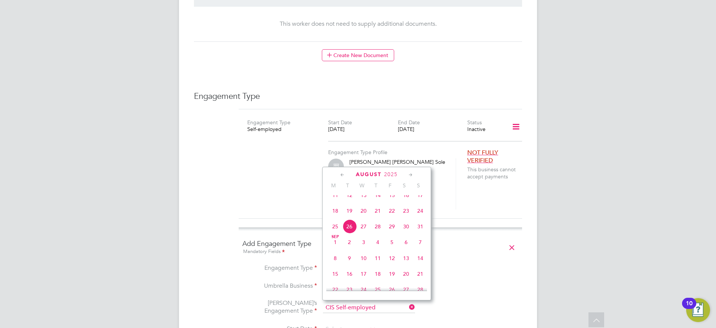
click at [343, 174] on icon at bounding box center [342, 175] width 7 height 8
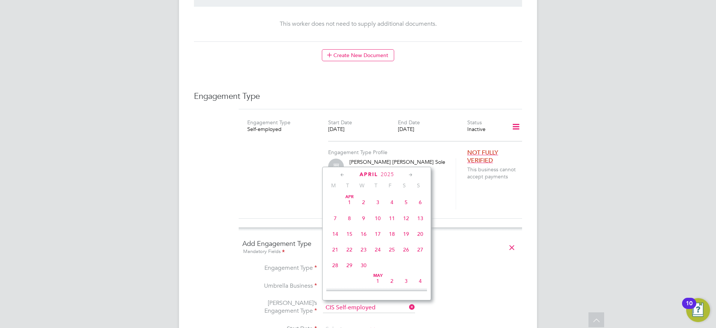
click at [343, 174] on icon at bounding box center [342, 175] width 7 height 8
click at [335, 267] on span "24" at bounding box center [335, 265] width 14 height 14
type input "24 Mar 2025"
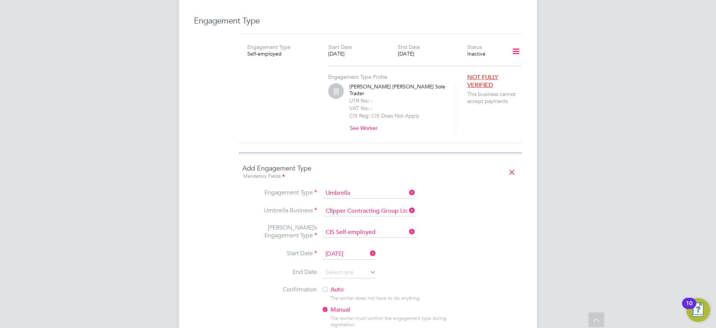
scroll to position [534, 0]
click at [355, 266] on input at bounding box center [349, 271] width 53 height 11
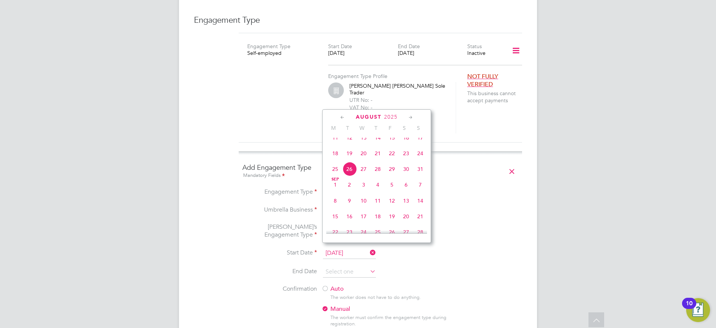
click at [342, 117] on icon at bounding box center [342, 117] width 7 height 8
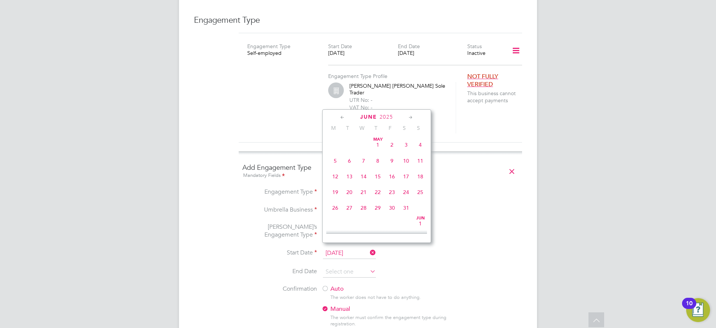
click at [342, 117] on icon at bounding box center [342, 117] width 7 height 8
click at [411, 119] on icon at bounding box center [410, 117] width 7 height 8
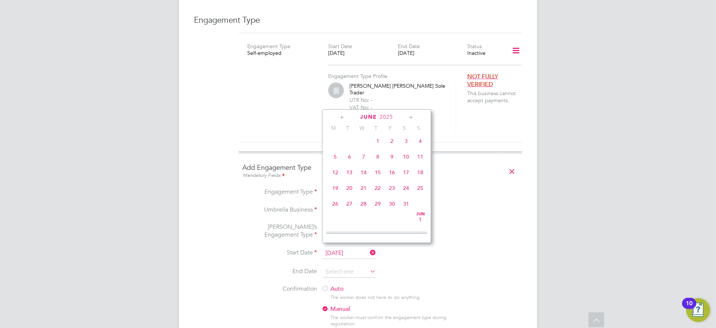
scroll to position [258, 0]
click at [332, 161] on span "2" at bounding box center [335, 155] width 14 height 14
type input "02 Jun 2025"
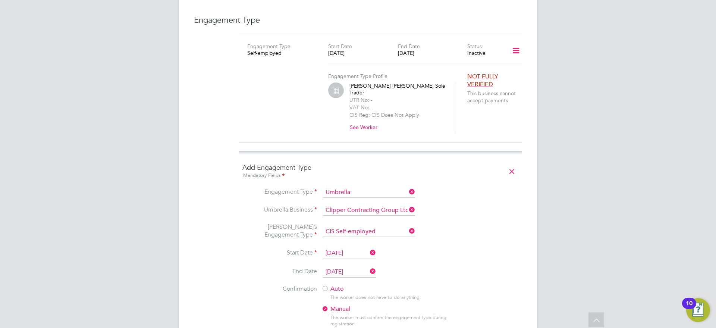
click at [332, 285] on label "Auto" at bounding box center [389, 289] width 134 height 8
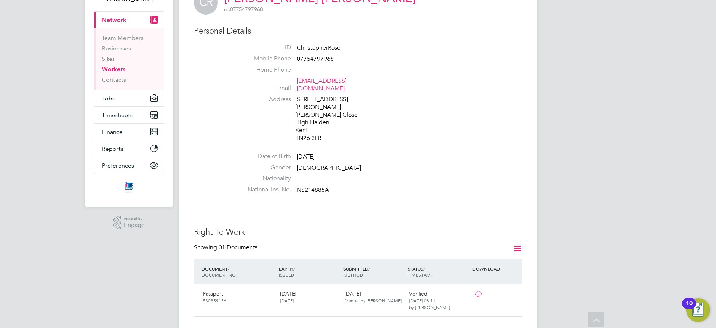
scroll to position [0, 0]
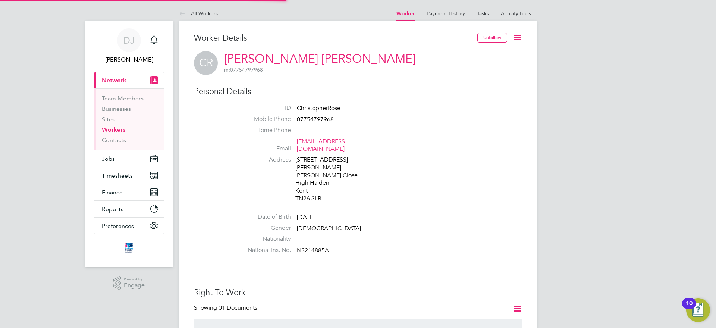
click at [518, 35] on icon at bounding box center [517, 37] width 9 height 9
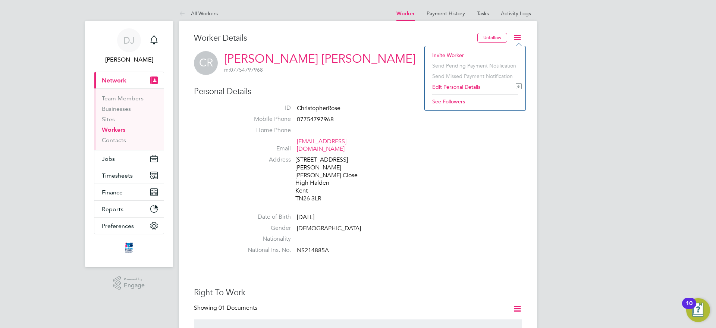
click at [348, 33] on h3 "Worker Details" at bounding box center [336, 38] width 284 height 11
click at [198, 13] on link "All Workers" at bounding box center [198, 13] width 39 height 7
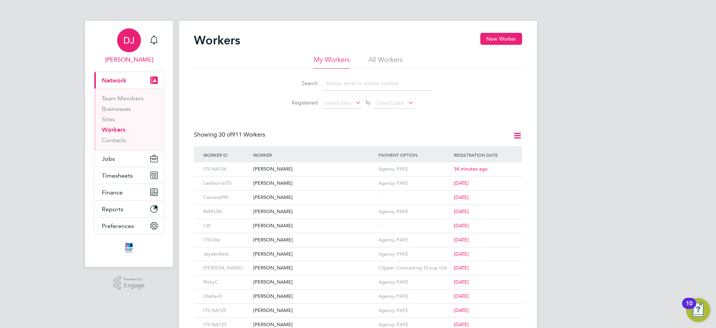
click at [162, 37] on link "DJ Don Jeater" at bounding box center [129, 46] width 70 height 36
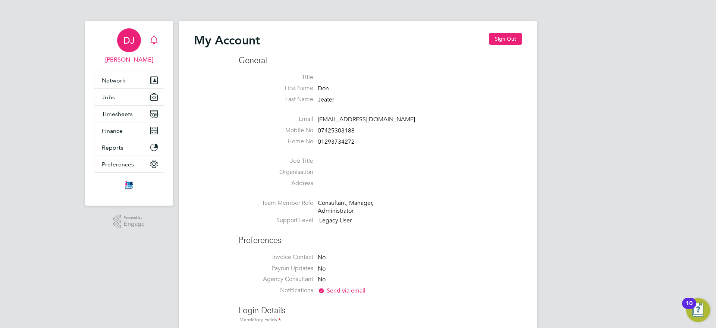
click at [154, 46] on div "Main navigation" at bounding box center [154, 40] width 15 height 15
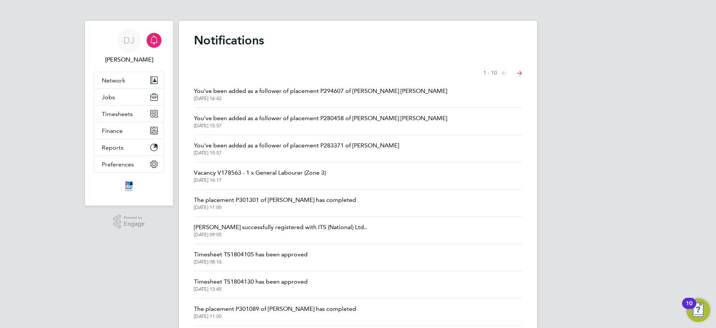
click at [304, 99] on span "[DATE] 16:42" at bounding box center [320, 98] width 253 height 6
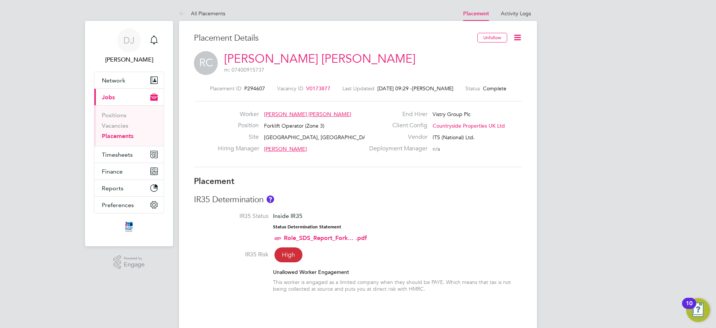
click at [304, 109] on div "Worker Romulo Ubeira Comesana Position Forklift Operator (Zone 3) Site Summerhi…" at bounding box center [358, 134] width 328 height 66
click at [303, 112] on span "Romulo Ubeira Comesana" at bounding box center [307, 114] width 87 height 7
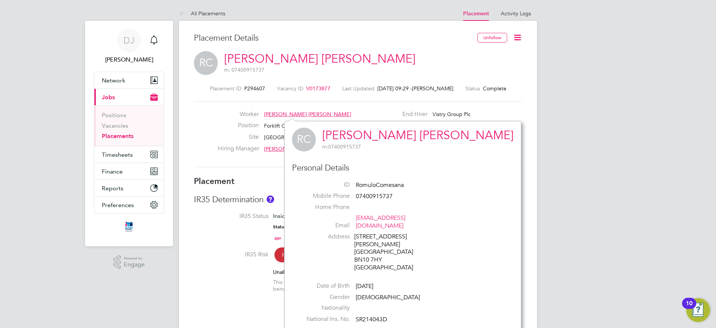
click at [307, 113] on span "Romulo Ubeira Comesana" at bounding box center [307, 114] width 87 height 7
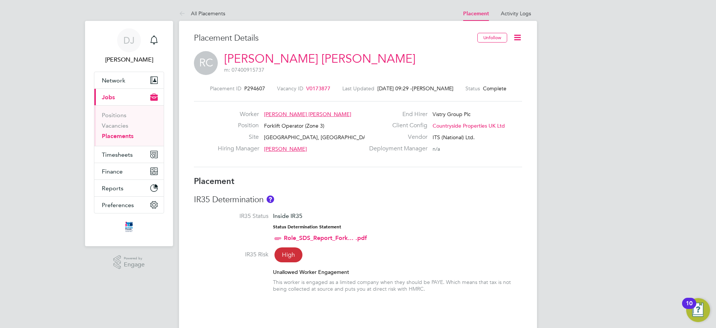
click at [291, 119] on div "Worker Romulo Ubeira Comesana" at bounding box center [291, 116] width 147 height 12
click at [291, 115] on span "Romulo Ubeira Comesana" at bounding box center [307, 114] width 87 height 7
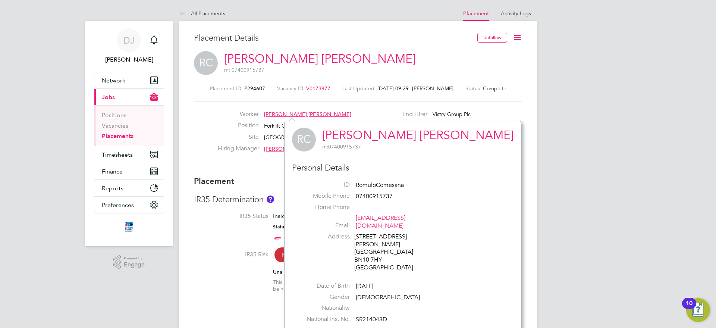
click at [289, 114] on span "Romulo Ubeira Comesana" at bounding box center [307, 114] width 87 height 7
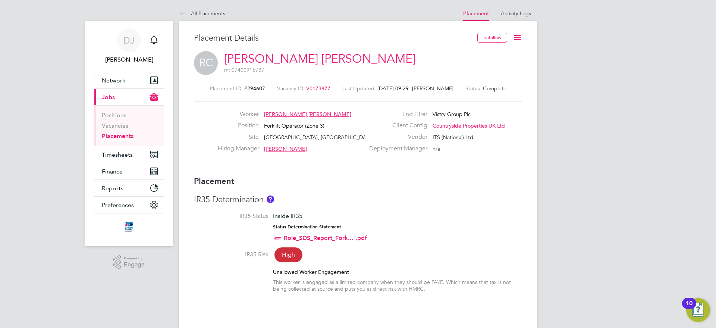
click at [289, 114] on span "Romulo Ubeira Comesana" at bounding box center [307, 114] width 87 height 7
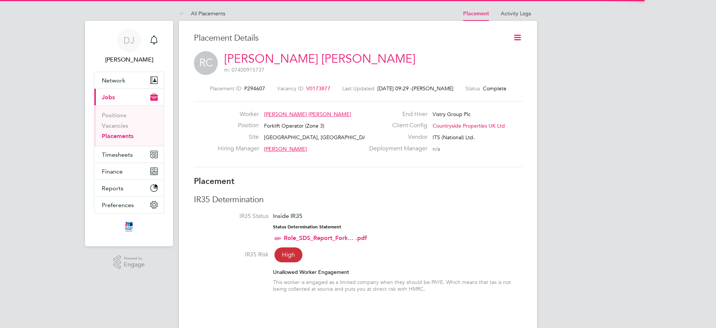
click at [292, 116] on span "[PERSON_NAME] [PERSON_NAME]" at bounding box center [307, 114] width 87 height 7
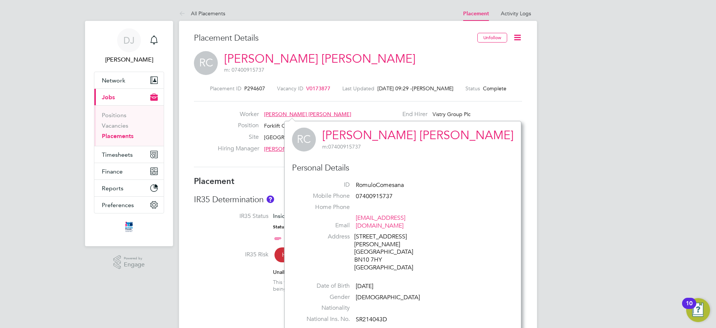
click at [292, 115] on span "[PERSON_NAME] [PERSON_NAME]" at bounding box center [307, 114] width 87 height 7
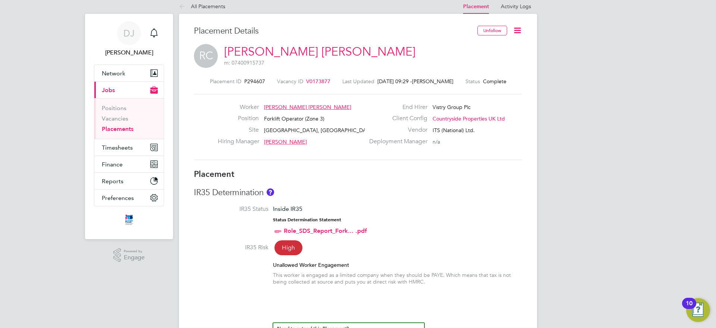
click at [522, 26] on icon at bounding box center [517, 30] width 9 height 9
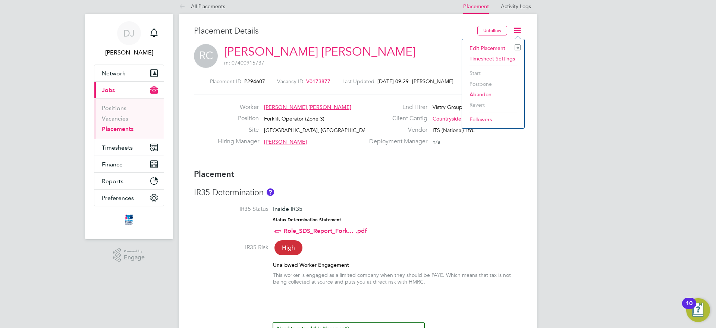
click at [514, 33] on icon at bounding box center [517, 30] width 9 height 9
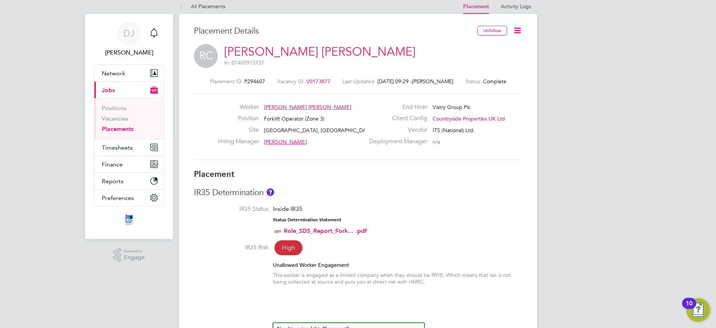
click at [513, 32] on icon at bounding box center [517, 30] width 9 height 9
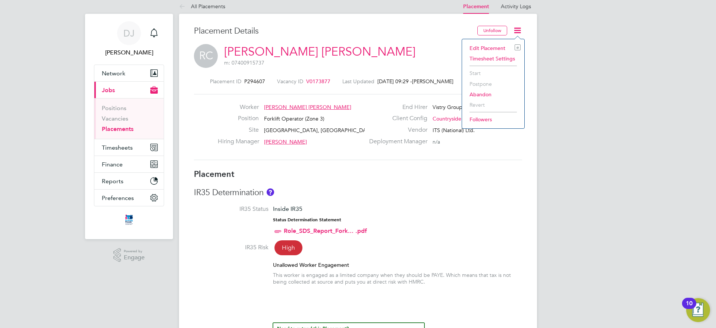
click at [498, 47] on li "Edit Placement e" at bounding box center [493, 48] width 55 height 10
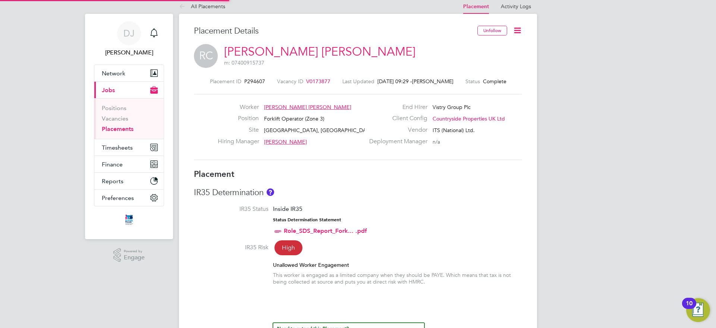
type input "[PERSON_NAME]"
type input "[DATE]"
type input "07:30"
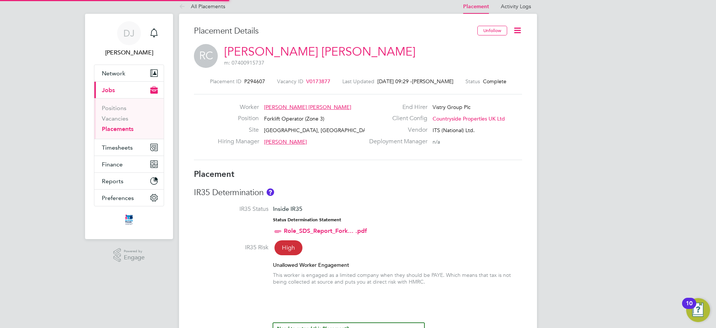
type input "16:30"
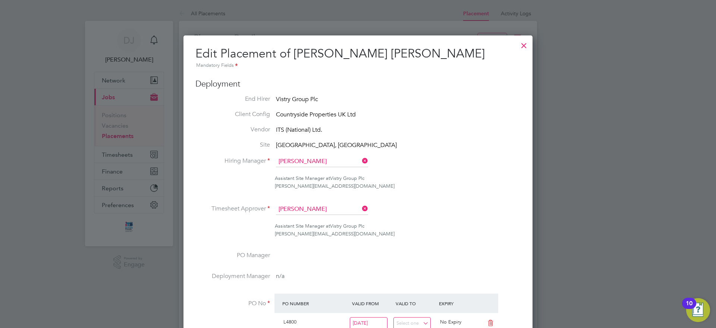
click at [524, 43] on div at bounding box center [523, 43] width 13 height 13
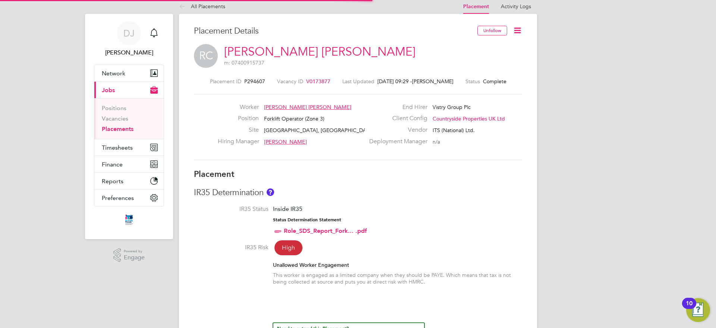
click at [273, 43] on div "Placement Details" at bounding box center [333, 35] width 278 height 18
click at [271, 50] on link "[PERSON_NAME] [PERSON_NAME]" at bounding box center [319, 51] width 191 height 15
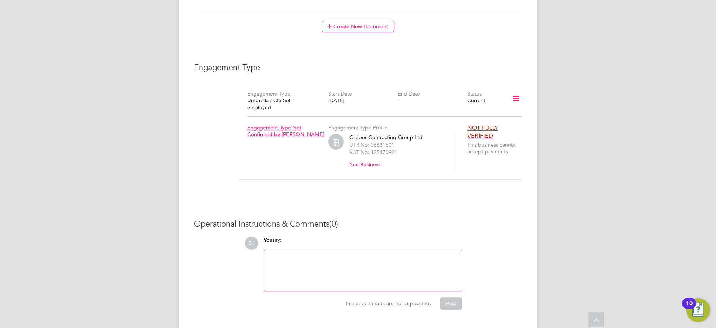
scroll to position [475, 0]
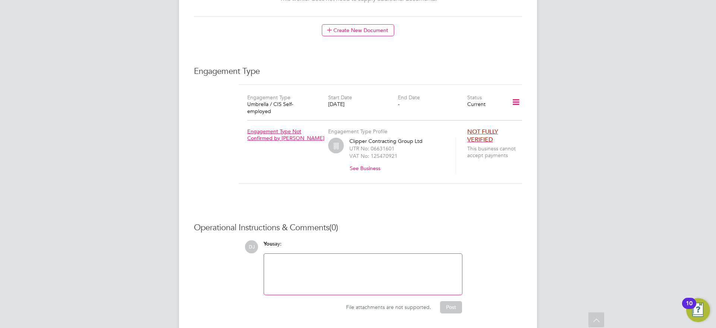
click at [516, 94] on icon at bounding box center [516, 102] width 13 height 17
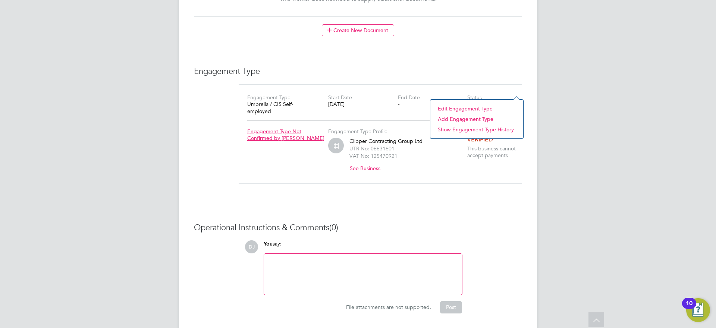
click at [466, 109] on li "Edit Engagement Type" at bounding box center [476, 108] width 85 height 10
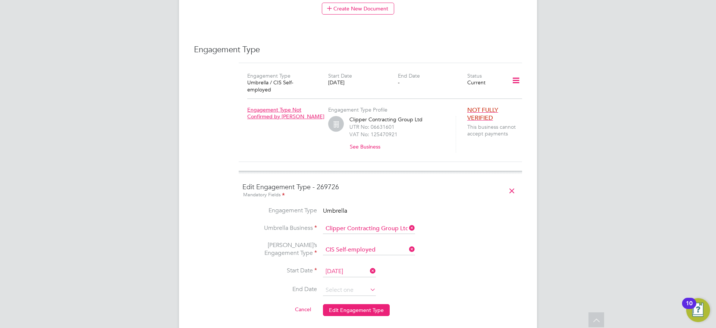
scroll to position [497, 0]
click at [372, 304] on button "Edit Engagement Type" at bounding box center [356, 310] width 67 height 12
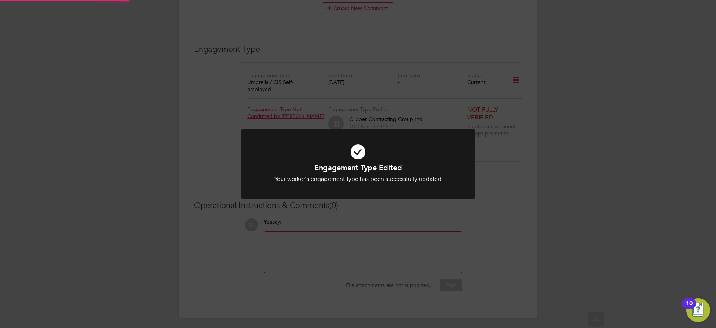
scroll to position [479, 0]
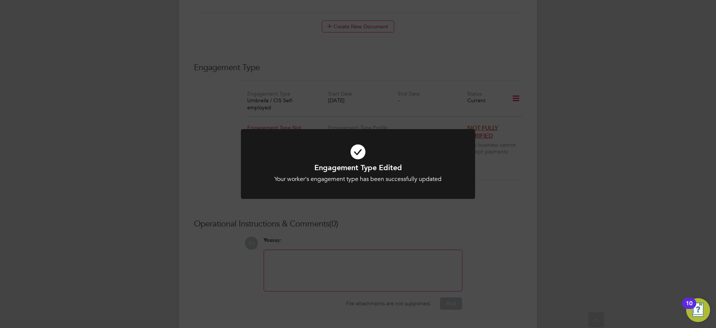
click at [422, 223] on div "Engagement Type Edited Your worker's engagement type has been successfully upda…" at bounding box center [358, 164] width 716 height 328
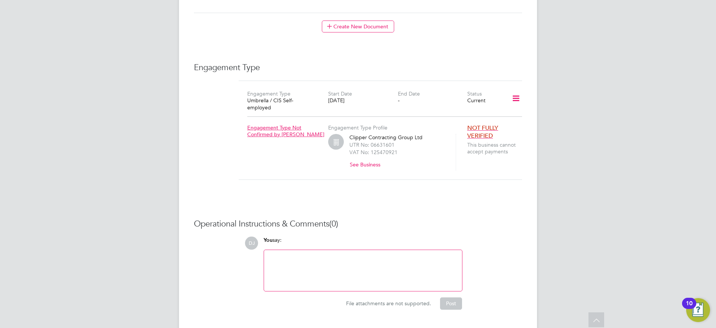
click at [519, 90] on icon at bounding box center [516, 98] width 13 height 17
click at [396, 134] on div "Clipper Contracting Group Ltd UTR No: 06631601 VAT No: 125470921 See Business" at bounding box center [398, 152] width 97 height 37
click at [368, 159] on button "See Business" at bounding box center [368, 165] width 37 height 12
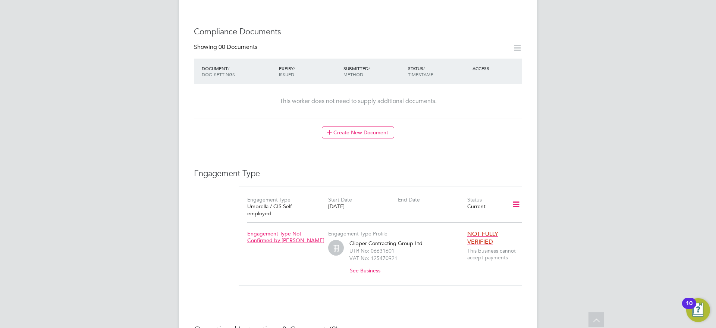
scroll to position [383, 0]
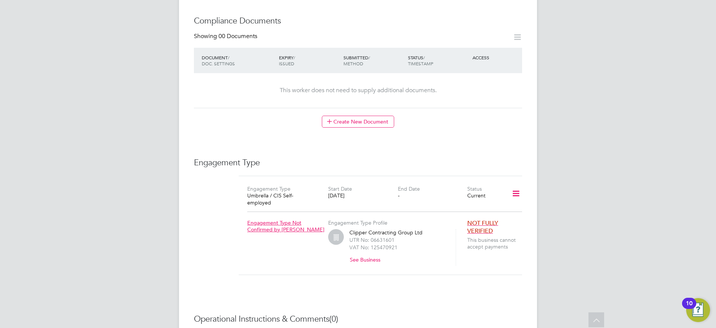
click at [514, 185] on icon at bounding box center [516, 193] width 13 height 17
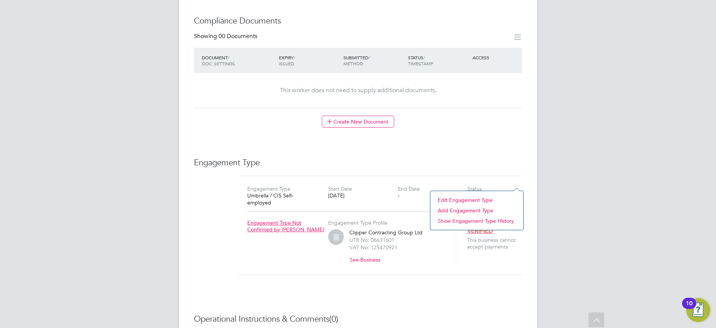
click at [465, 200] on li "Edit Engagement Type" at bounding box center [476, 200] width 85 height 10
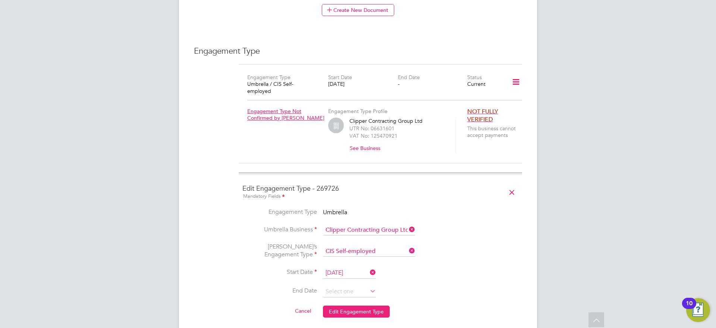
scroll to position [499, 0]
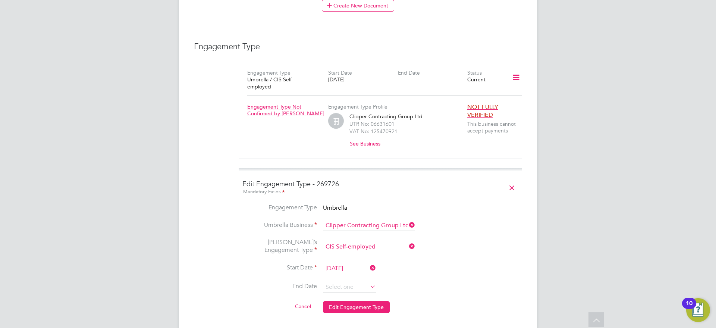
click at [341, 204] on li "Engagement Type Umbrella" at bounding box center [380, 212] width 276 height 17
click at [355, 282] on input at bounding box center [349, 287] width 53 height 11
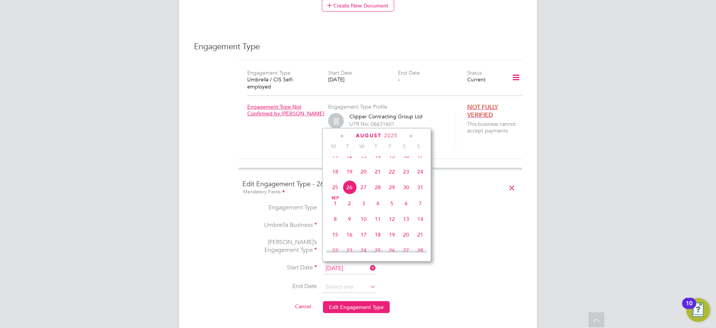
click at [341, 135] on icon at bounding box center [342, 136] width 7 height 8
click at [414, 134] on icon at bounding box center [410, 136] width 7 height 8
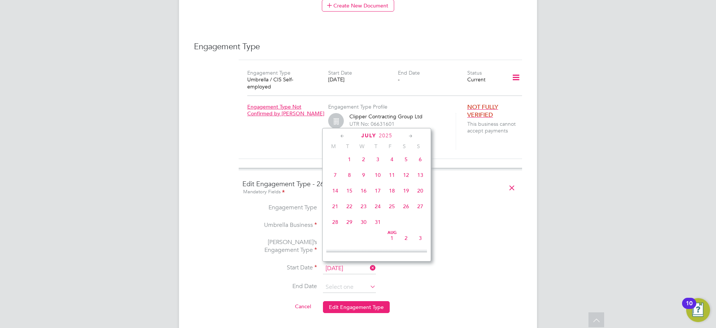
click at [377, 225] on span "31" at bounding box center [378, 222] width 14 height 14
type input "31 Jul 2025"
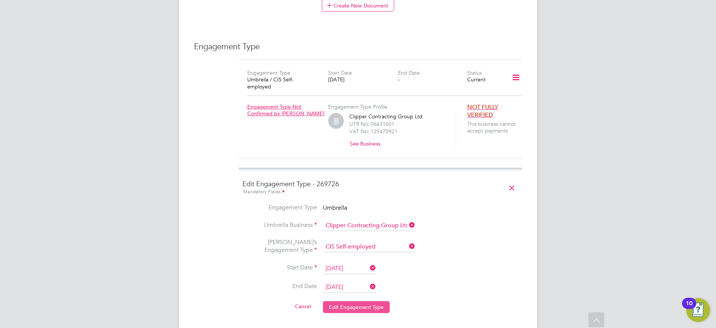
click at [356, 301] on button "Edit Engagement Type" at bounding box center [356, 307] width 67 height 12
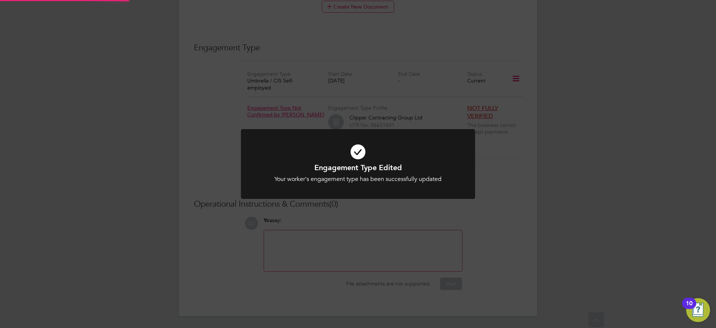
scroll to position [479, 0]
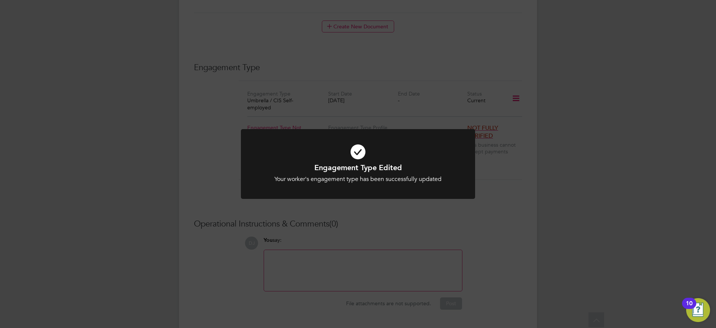
click at [464, 215] on div "Engagement Type Edited Your worker's engagement type has been successfully upda…" at bounding box center [358, 164] width 716 height 328
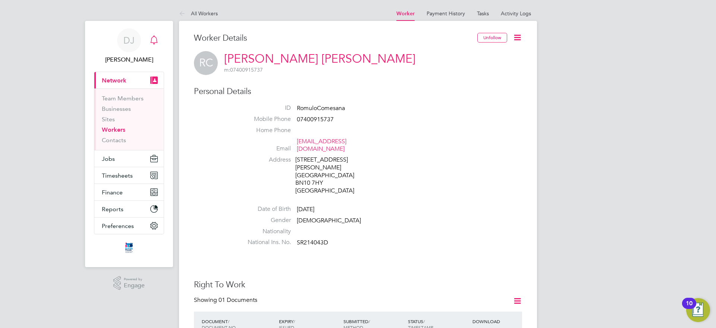
click at [155, 44] on div "Main navigation" at bounding box center [154, 40] width 15 height 15
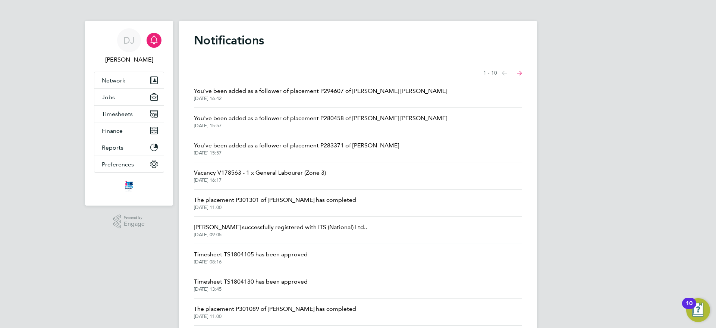
click at [293, 142] on span "You've been added as a follower of placement P283371 of Constantin Bujor" at bounding box center [296, 145] width 205 height 9
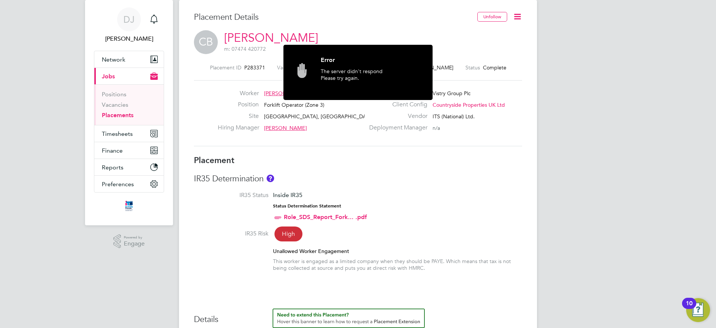
click at [472, 188] on div "IR35 Determination IR35 Status Inside IR35 Status Determination Statement Role_…" at bounding box center [358, 225] width 328 height 105
click at [333, 79] on div "The server didn't respond Please try again." at bounding box center [371, 80] width 101 height 25
